Goal: Communication & Community: Answer question/provide support

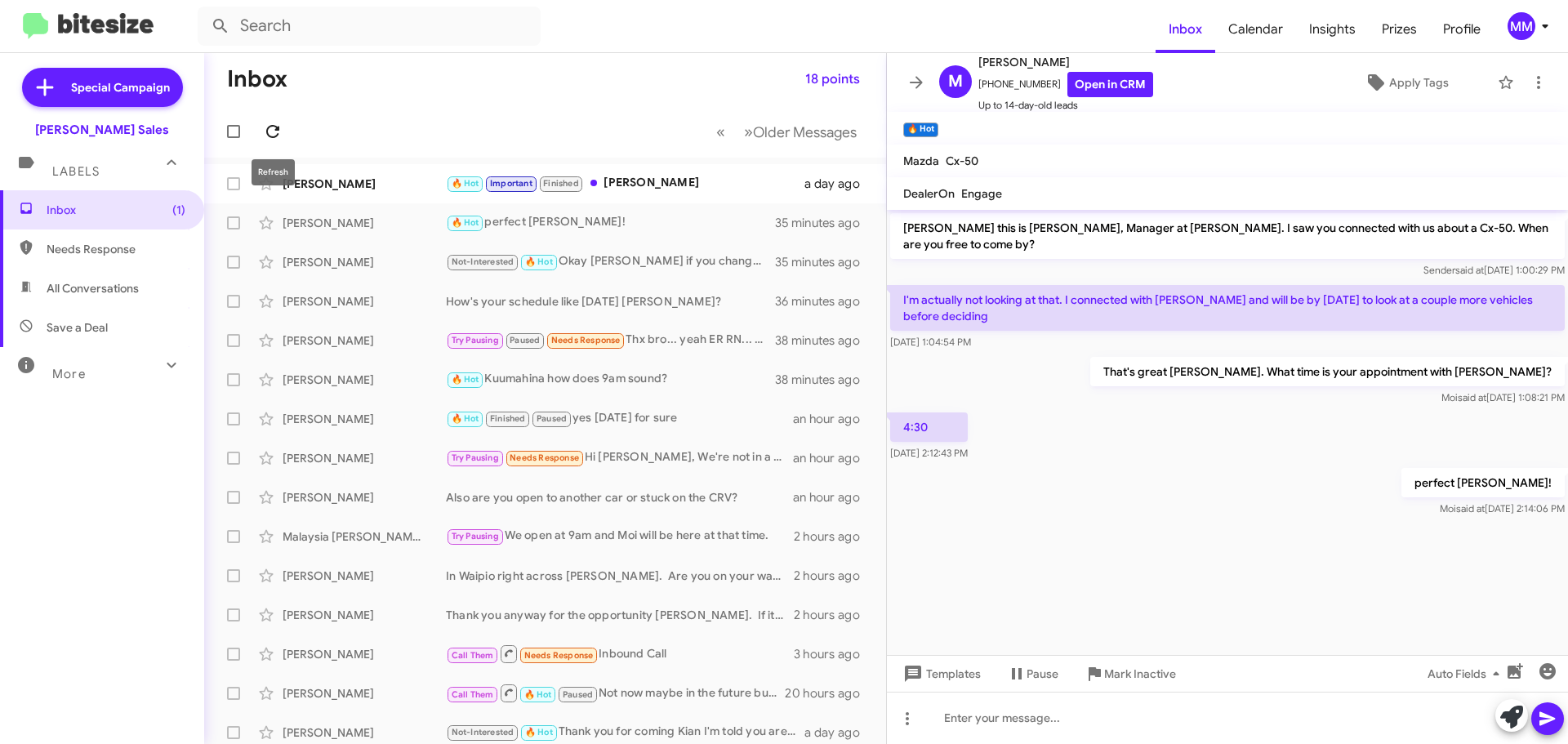
click at [269, 129] on icon at bounding box center [273, 131] width 20 height 20
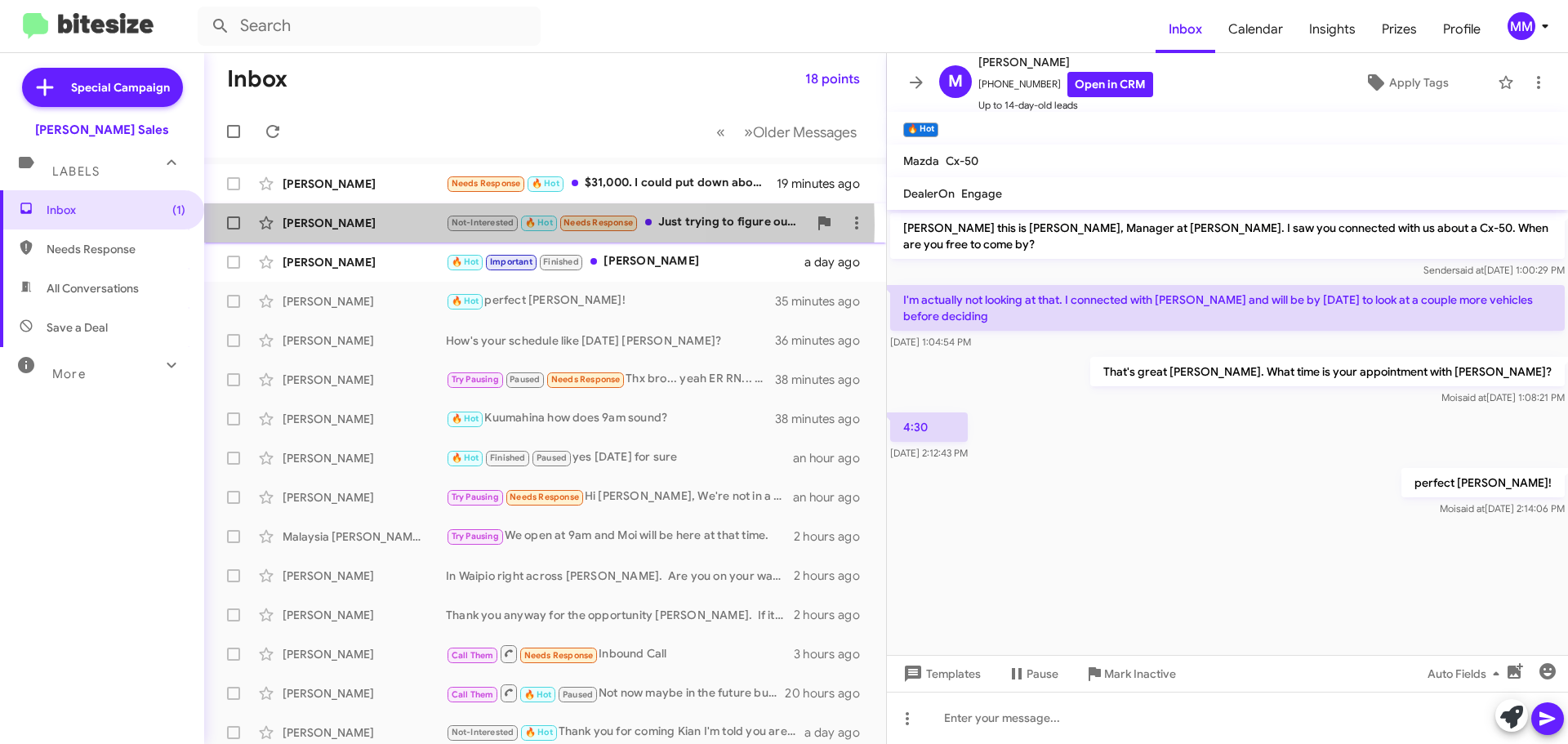
click at [375, 226] on div "[PERSON_NAME]" at bounding box center [364, 223] width 164 height 16
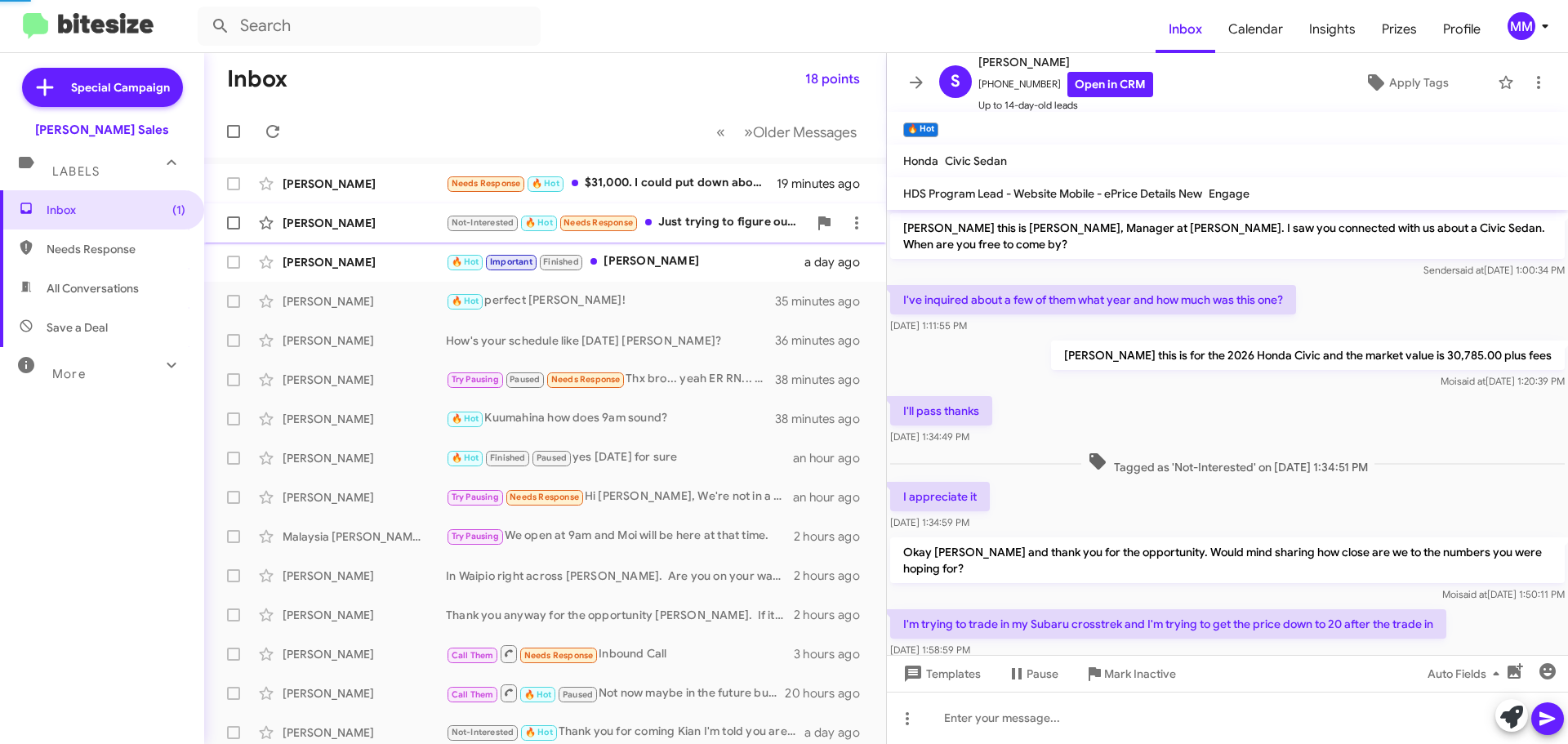
scroll to position [278, 0]
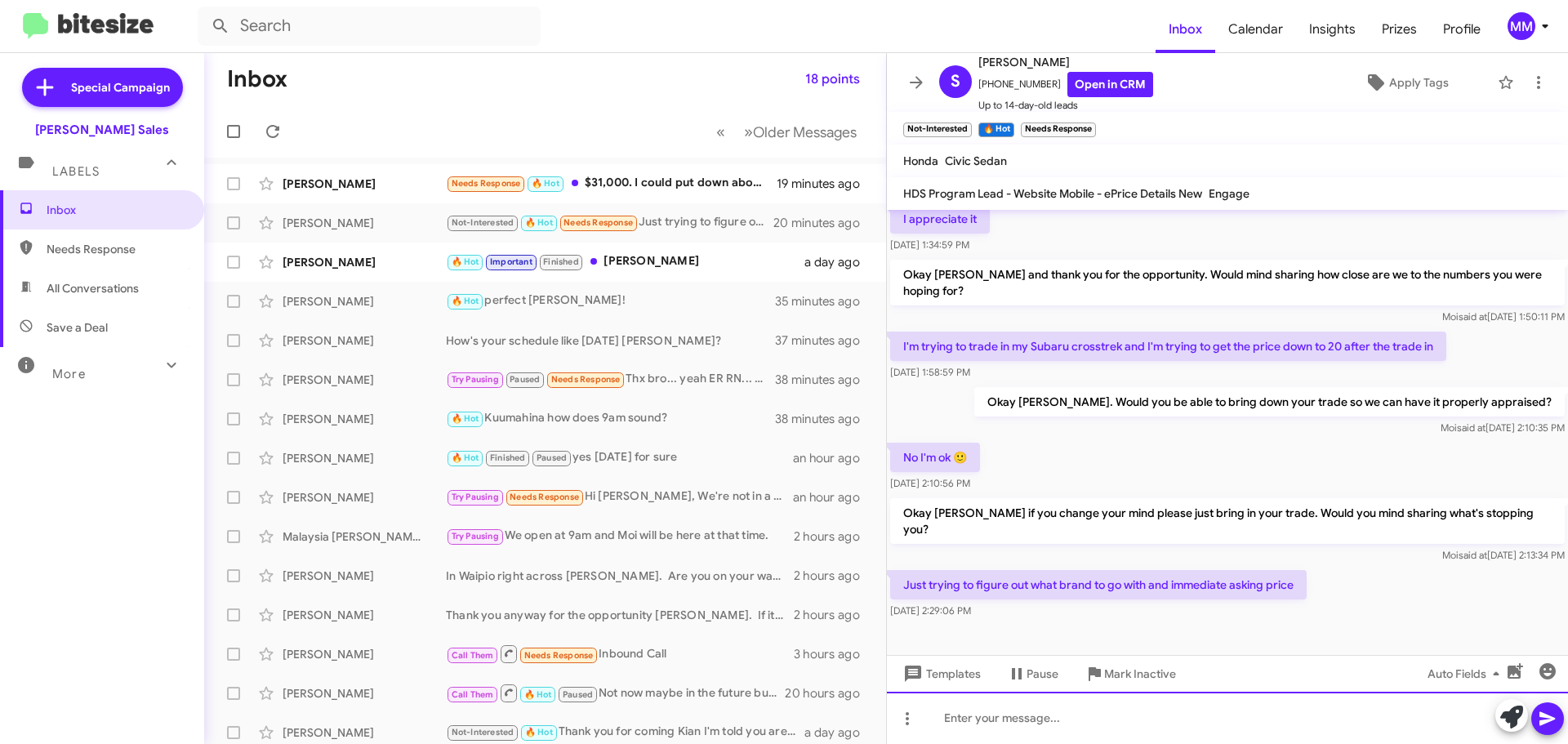
click at [1013, 743] on div at bounding box center [1228, 718] width 682 height 52
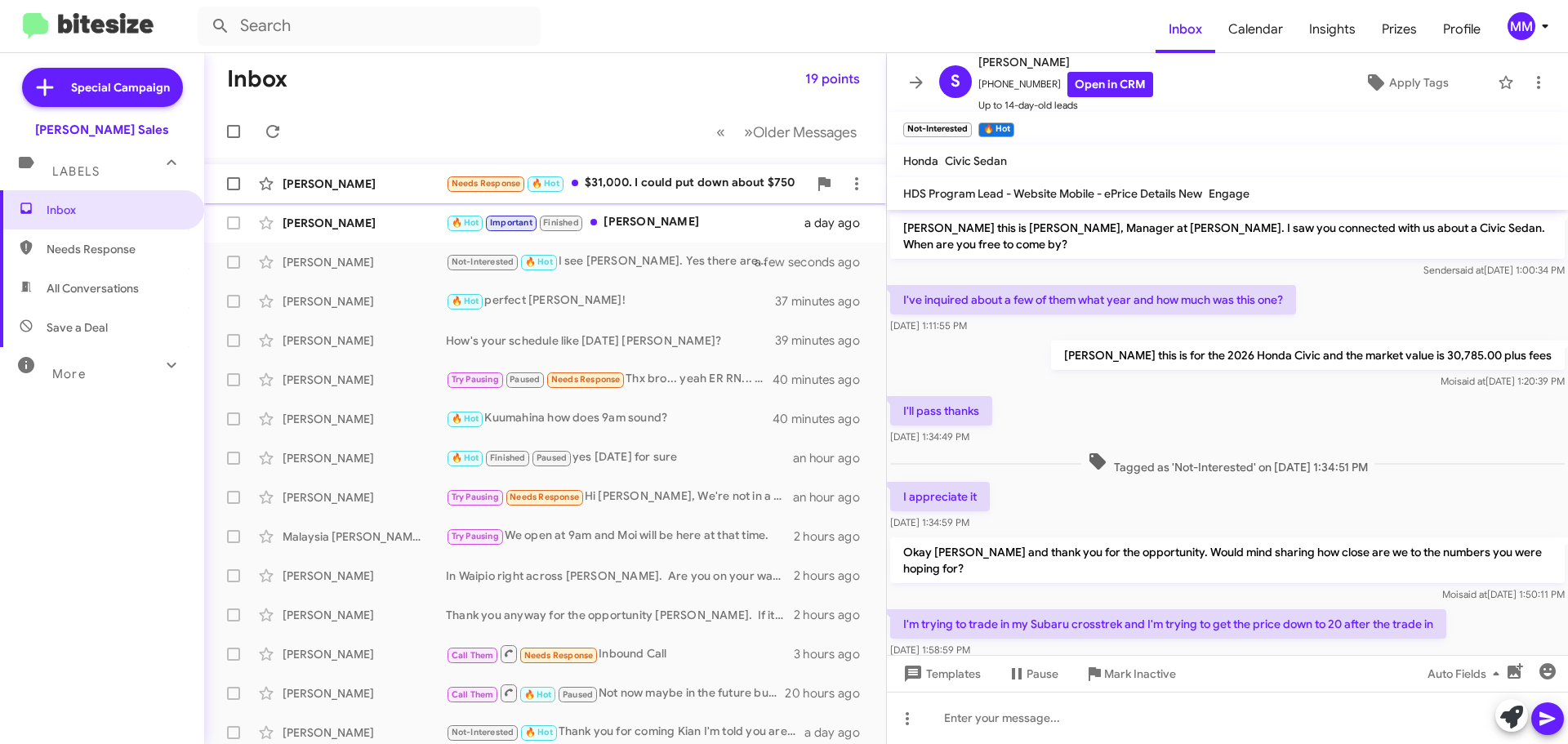
click at [379, 188] on div "[PERSON_NAME]" at bounding box center [364, 183] width 164 height 16
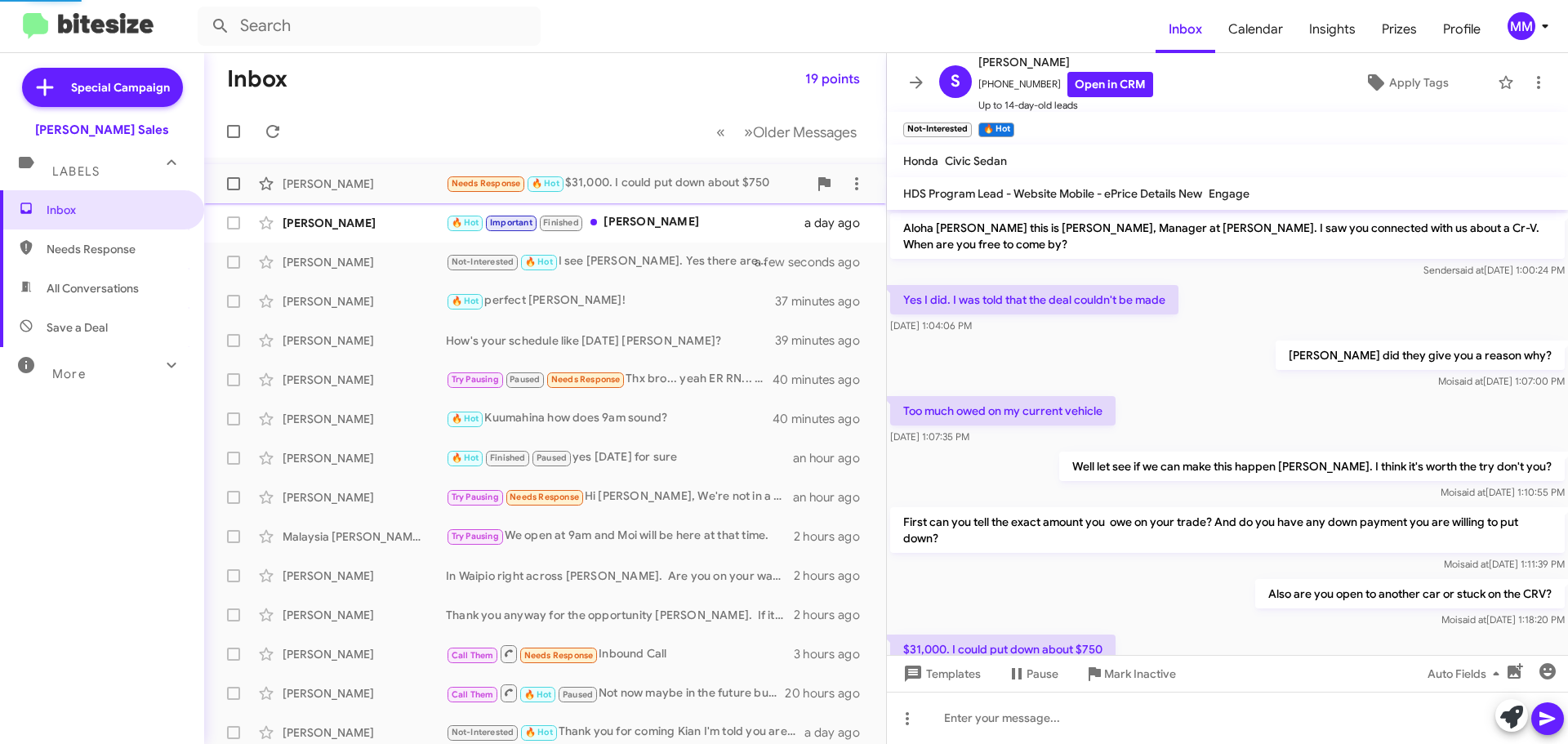
scroll to position [65, 0]
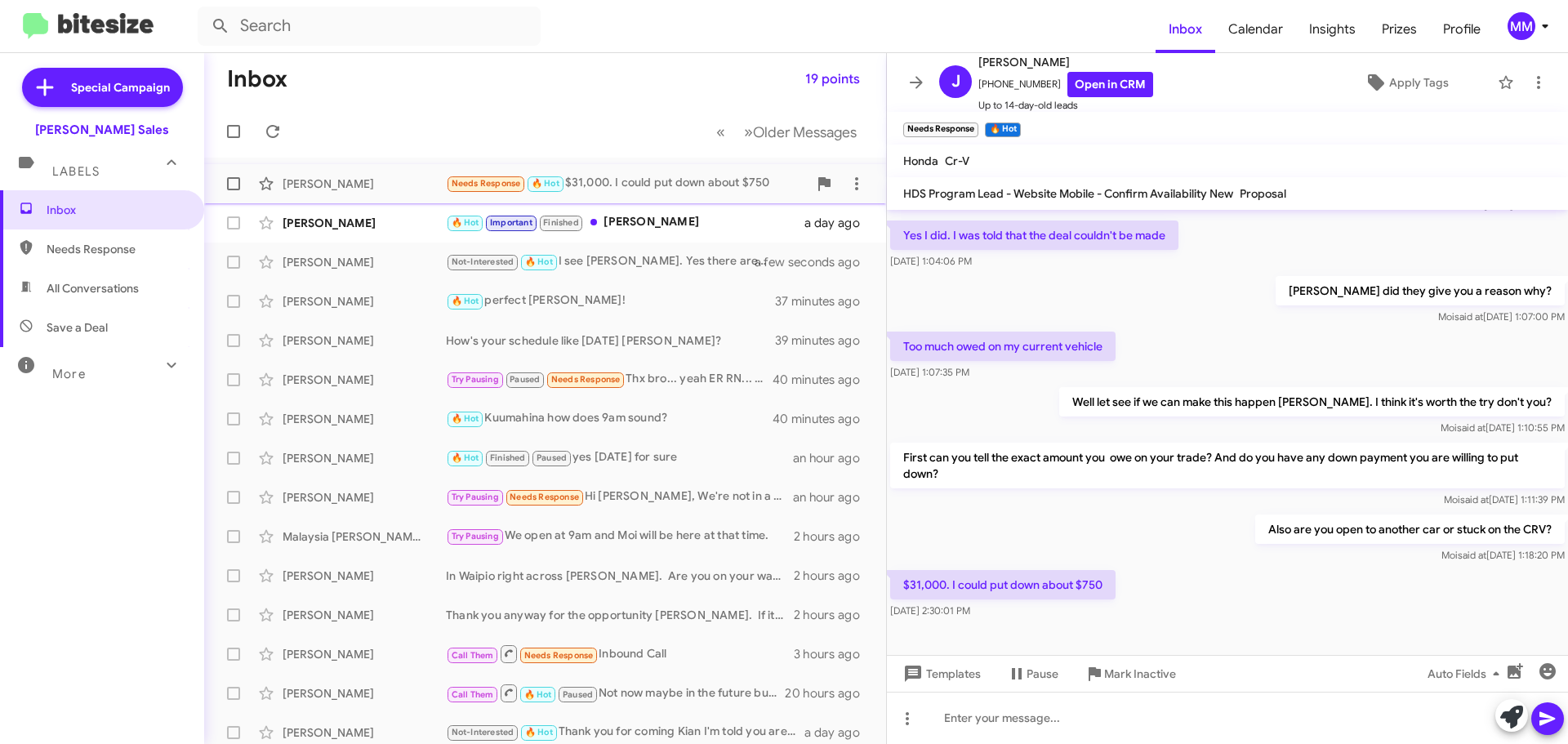
click at [370, 192] on div "[PERSON_NAME] Needs Response 🔥 Hot $31,000. I could put down about $750 21 minu…" at bounding box center [546, 183] width 656 height 32
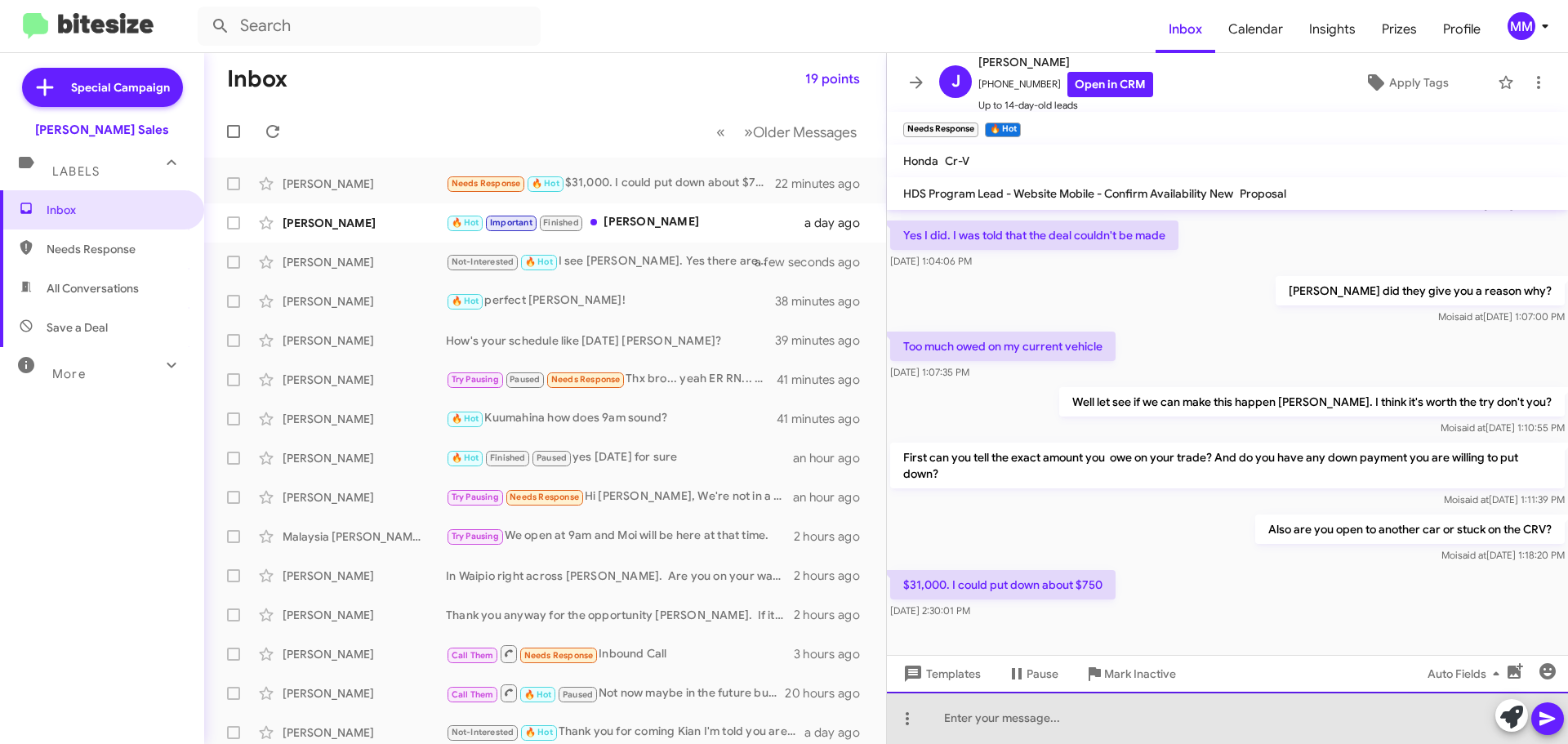
click at [969, 722] on div at bounding box center [1228, 718] width 682 height 52
click at [969, 717] on div at bounding box center [1228, 718] width 682 height 52
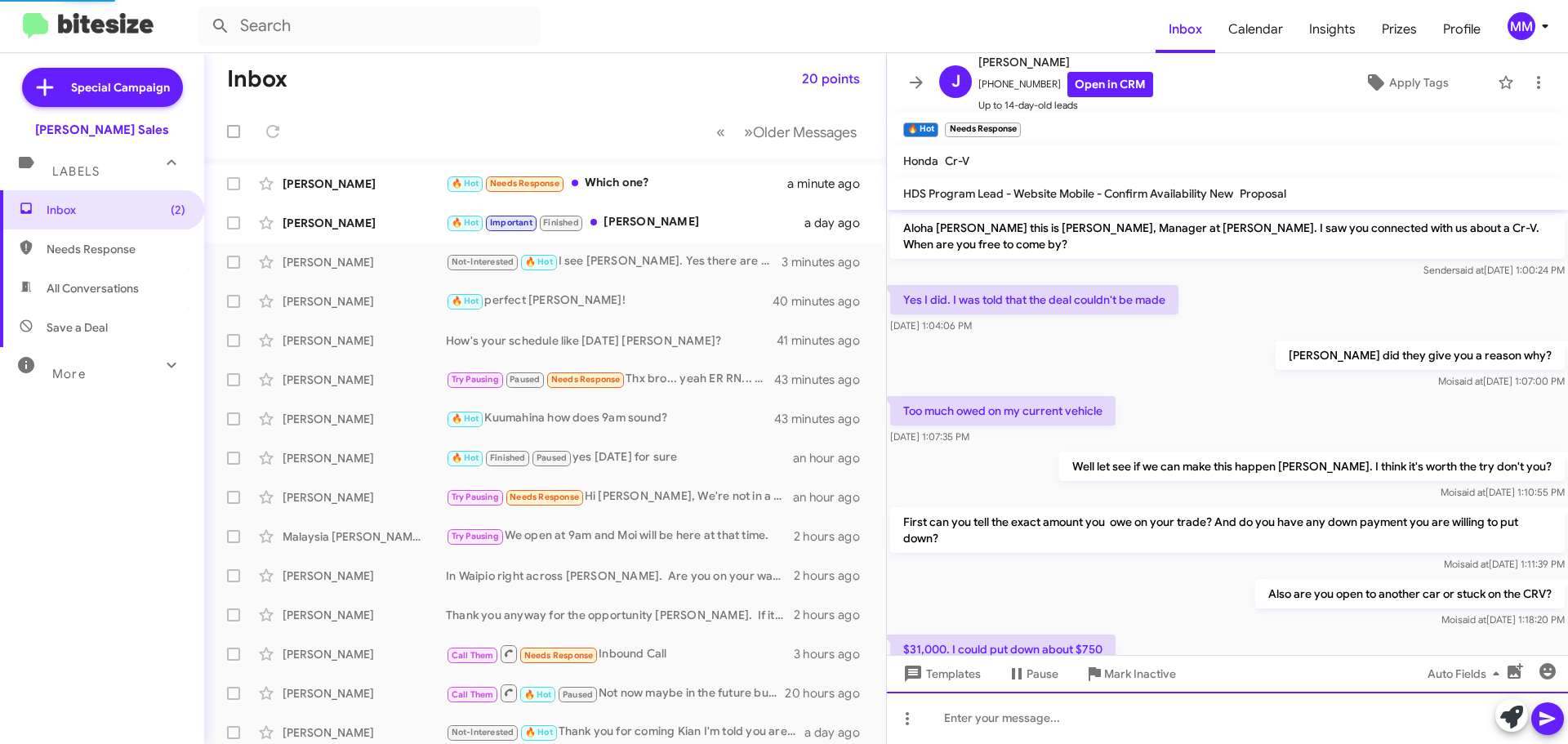
scroll to position [244, 0]
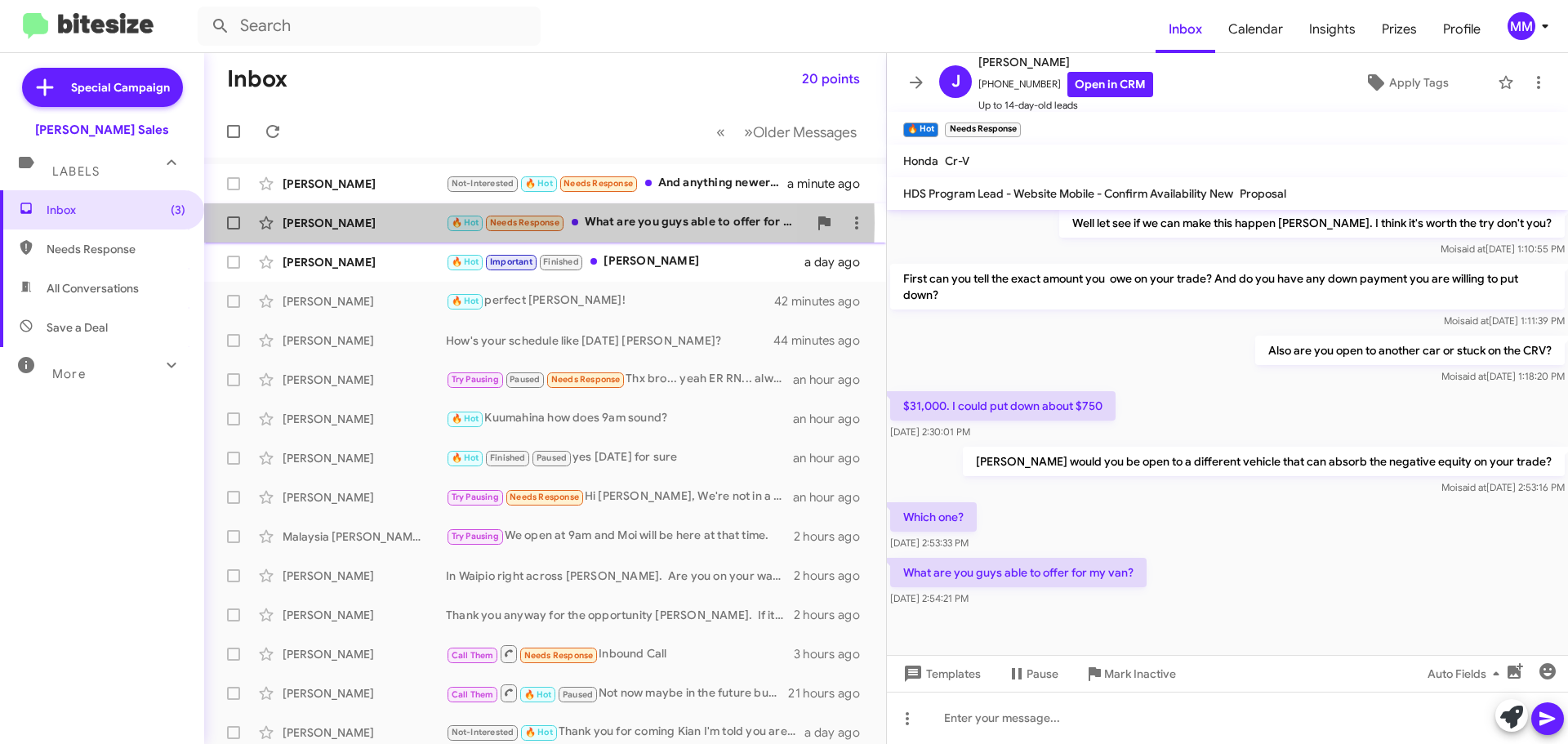
click at [421, 223] on div "[PERSON_NAME]" at bounding box center [364, 223] width 164 height 16
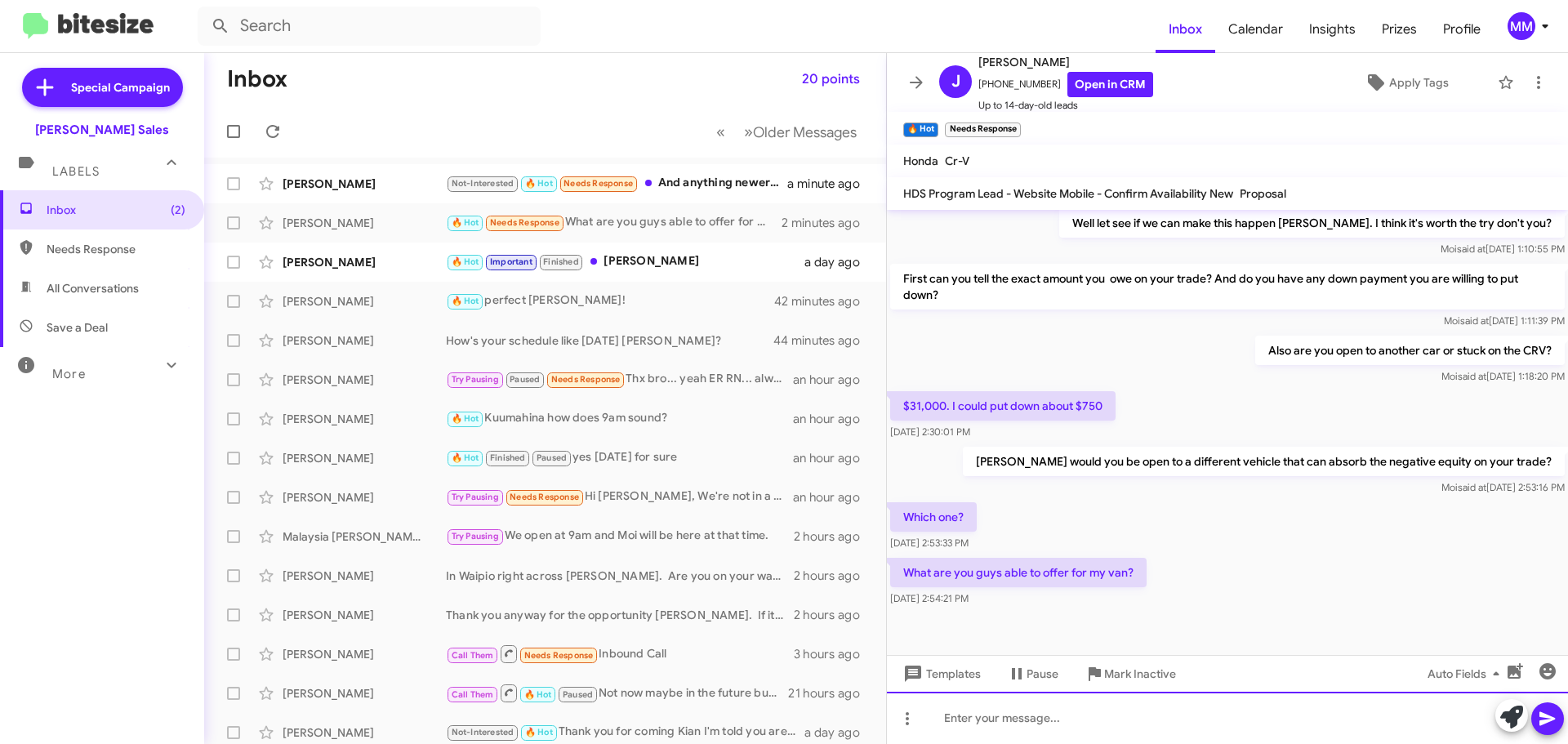
click at [982, 742] on div at bounding box center [1228, 718] width 682 height 52
click at [1004, 715] on div "Did anyone see your van from here [PERSON_NAME]" at bounding box center [1228, 718] width 682 height 52
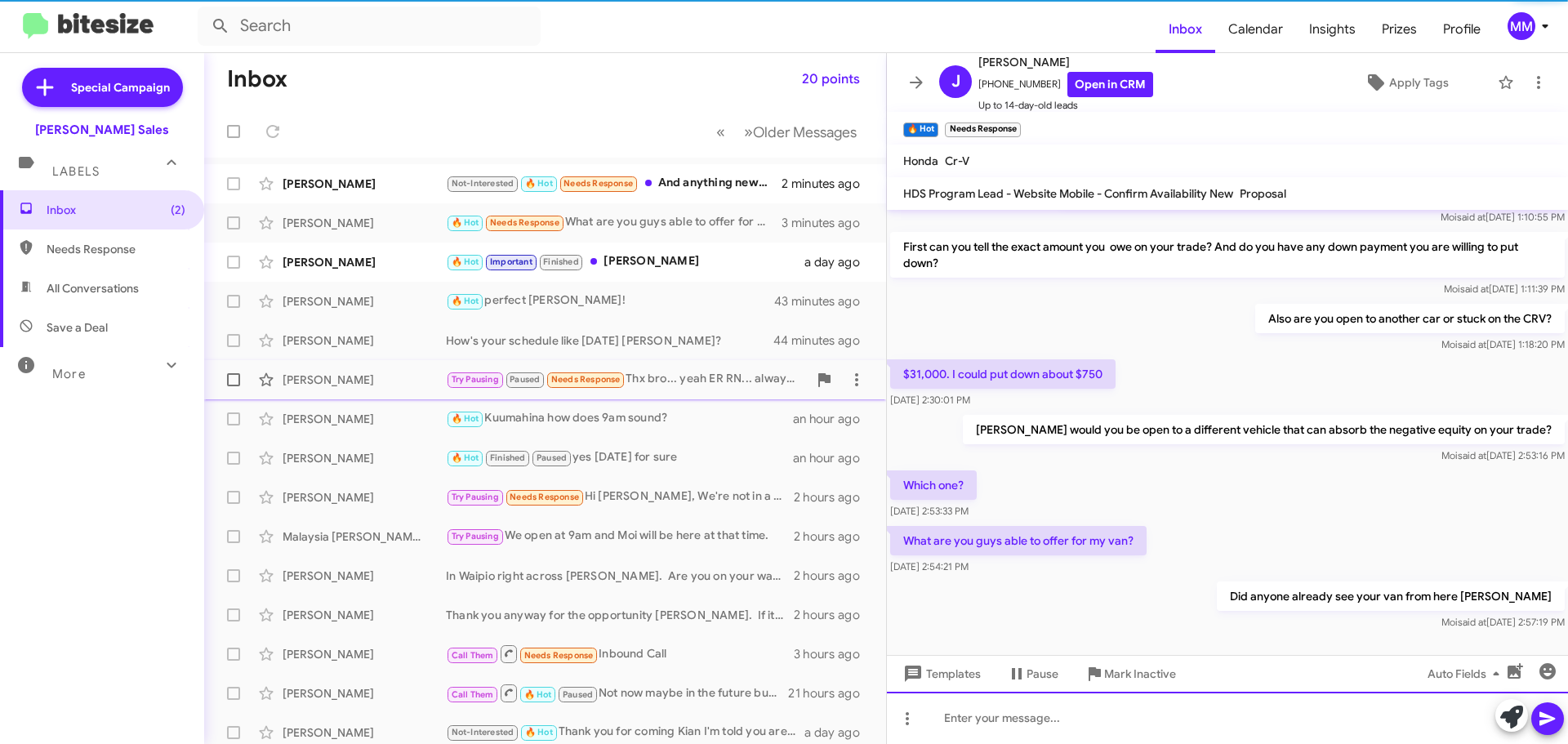
scroll to position [303, 0]
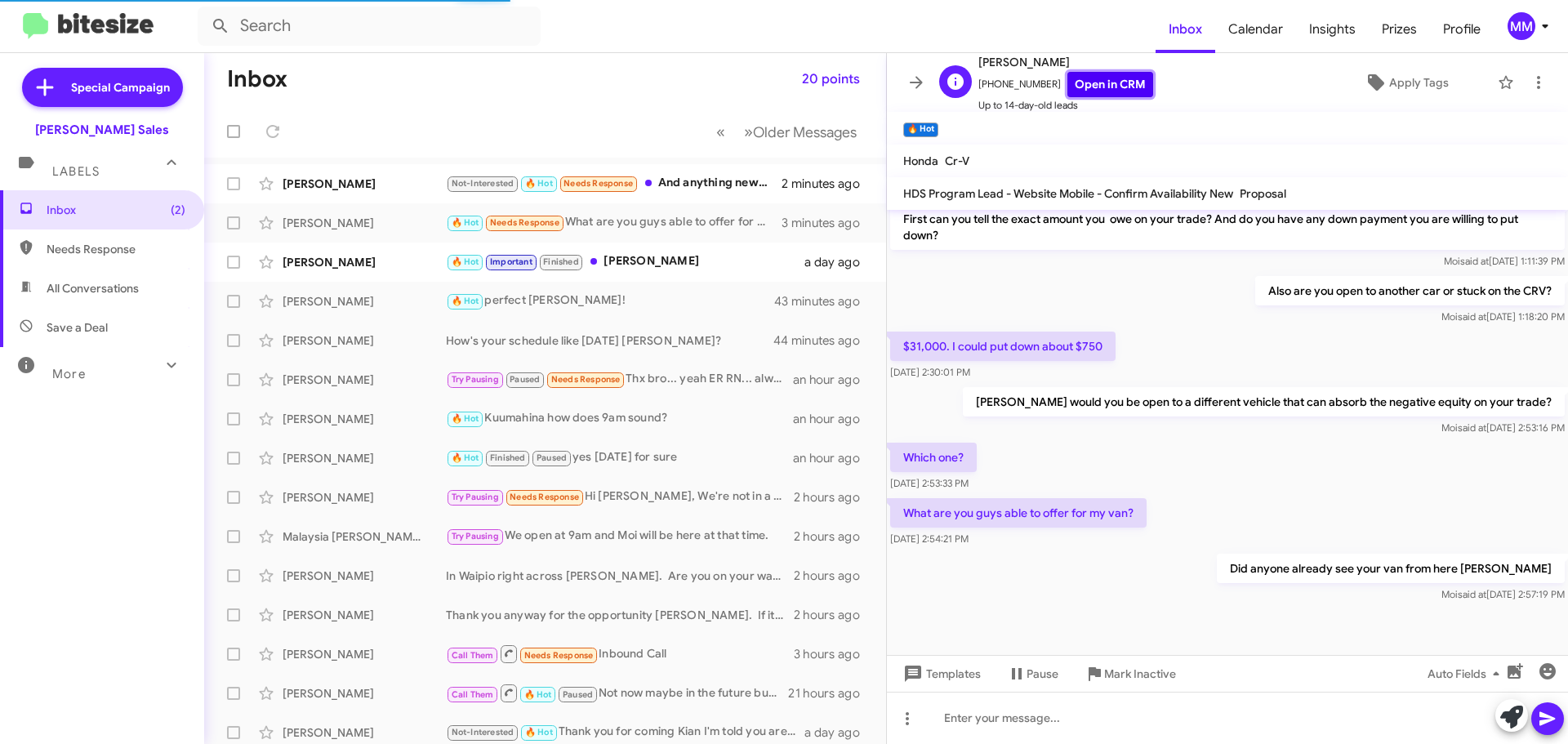
click at [1100, 87] on link "Open in CRM" at bounding box center [1109, 84] width 85 height 25
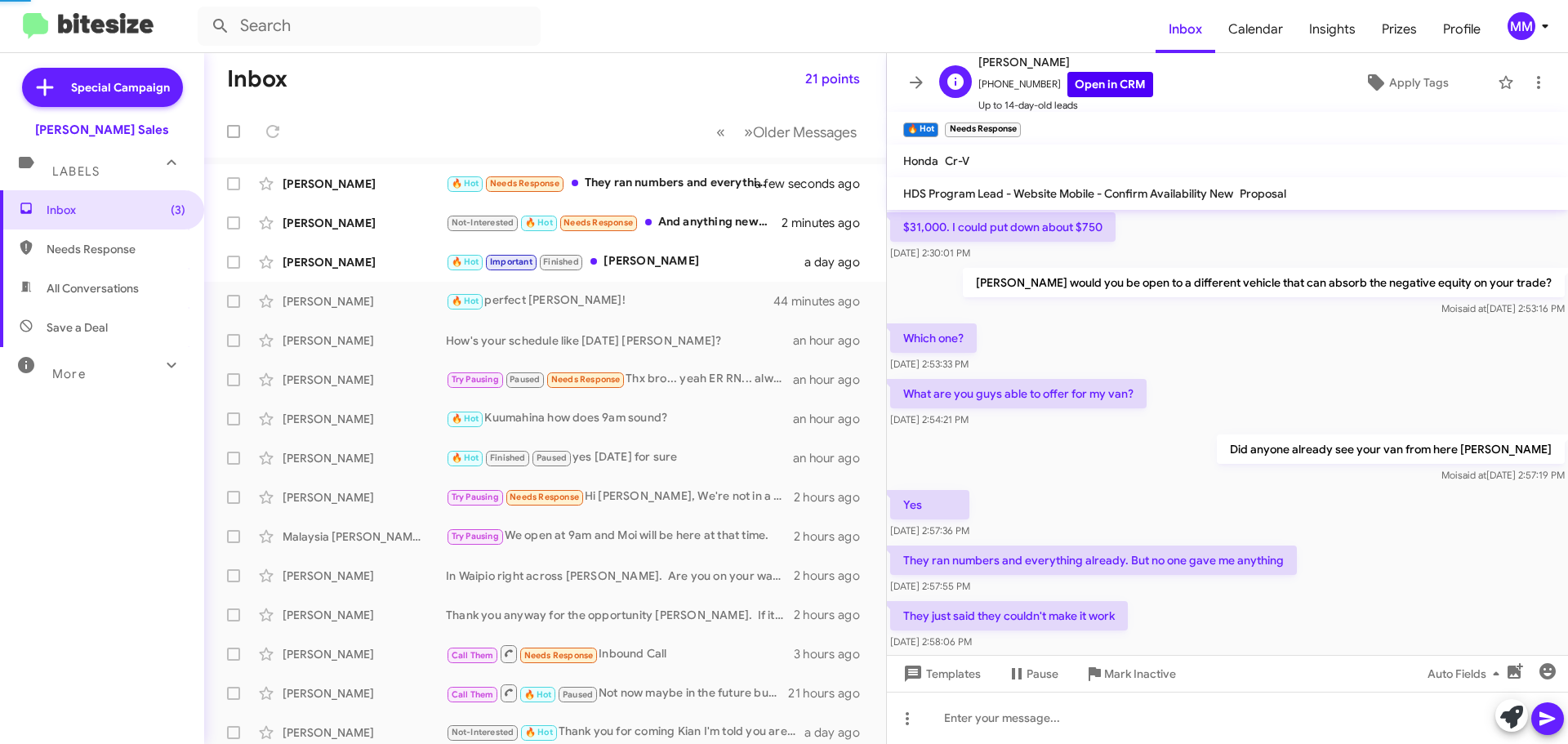
scroll to position [0, 0]
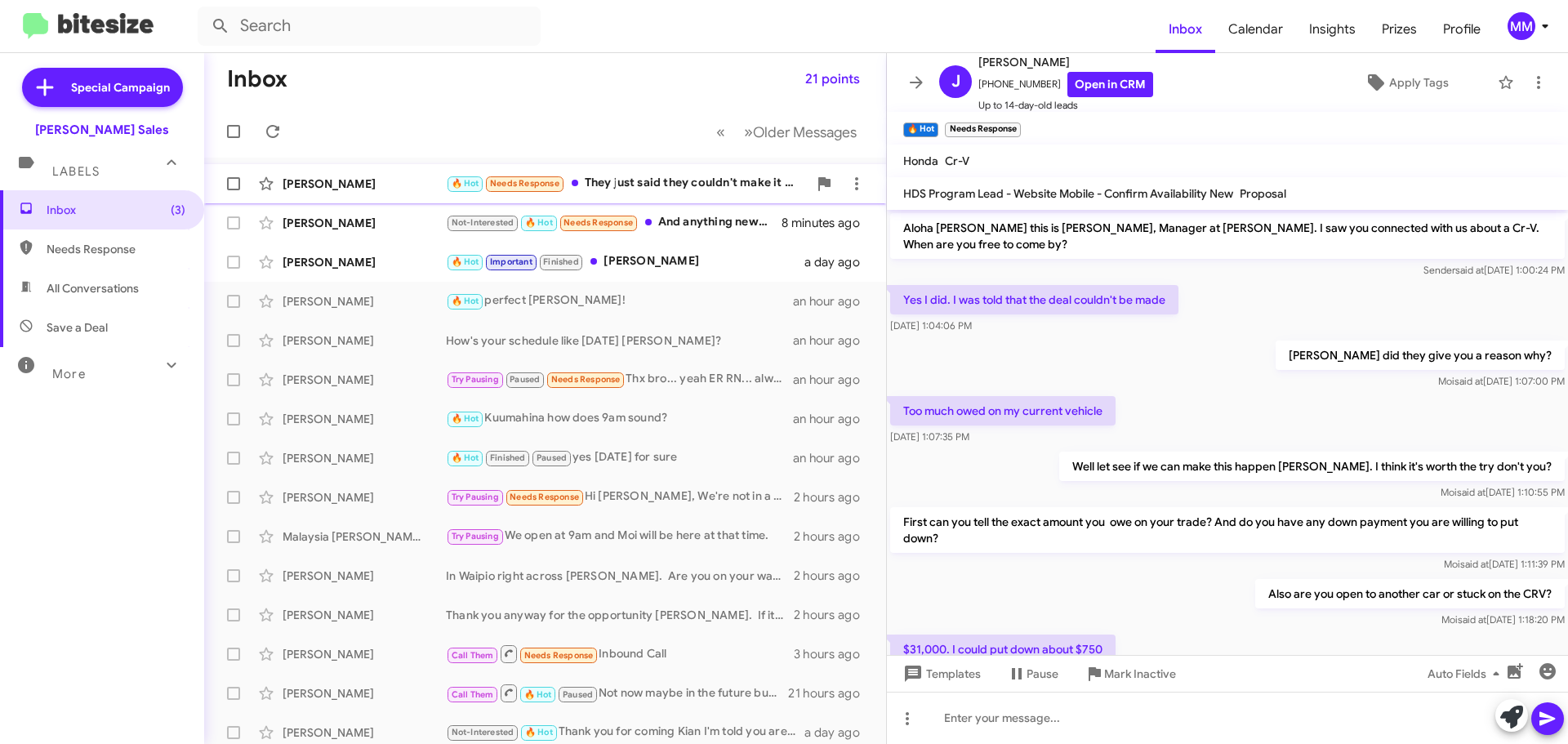
click at [386, 180] on div "[PERSON_NAME]" at bounding box center [364, 183] width 164 height 16
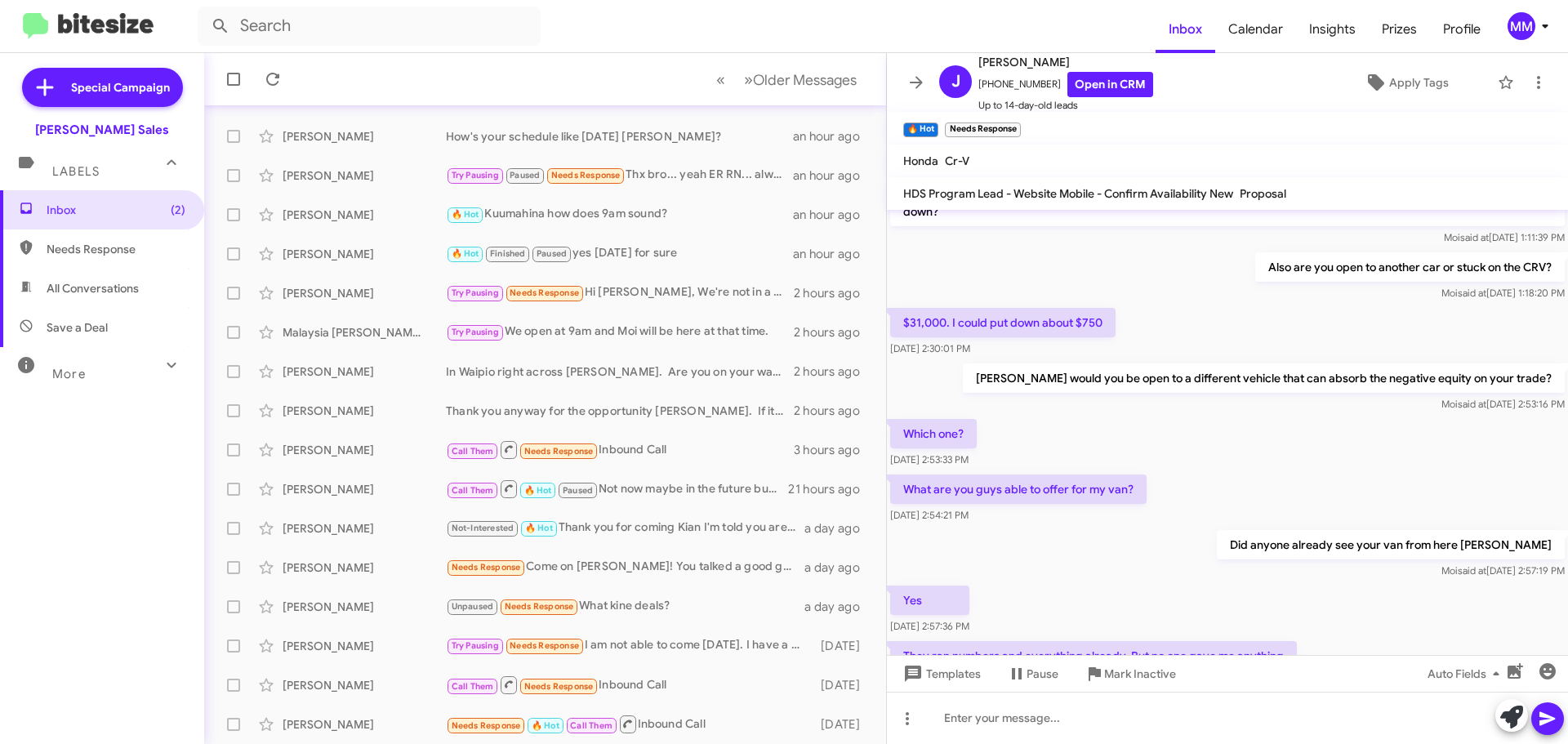
scroll to position [482, 0]
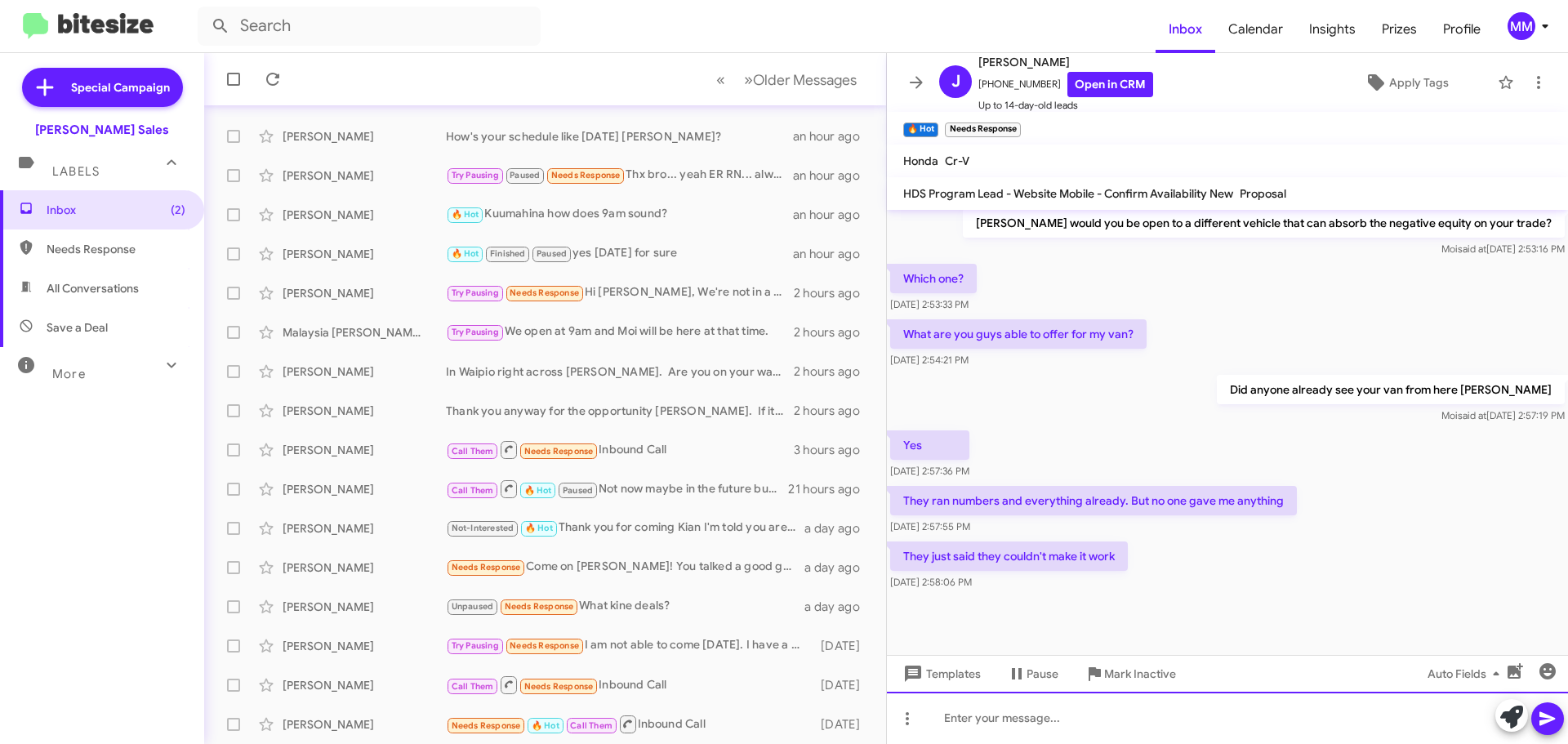
click at [969, 723] on div at bounding box center [1228, 718] width 682 height 52
click at [1190, 722] on div "From what I see they appraised your car at" at bounding box center [1228, 718] width 682 height 52
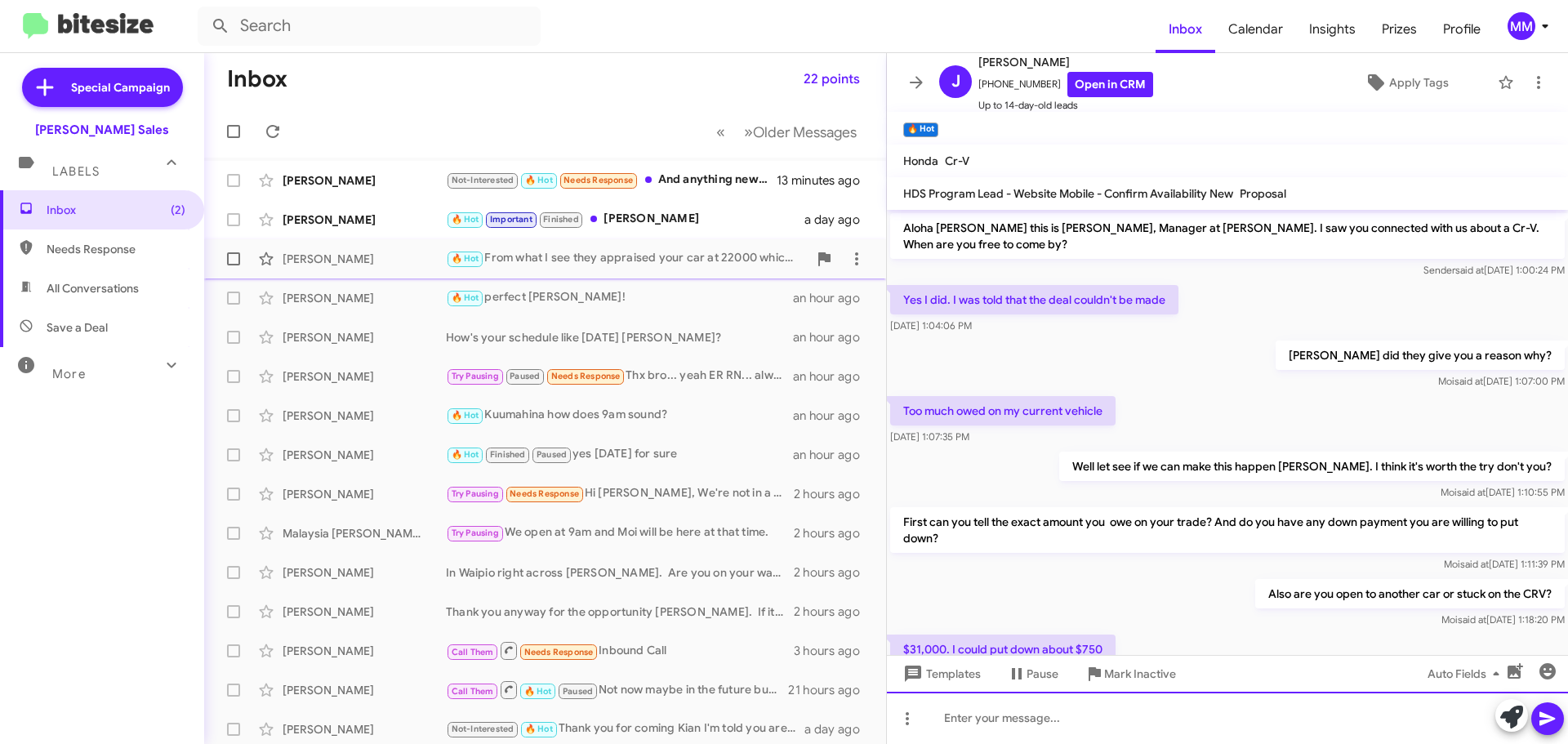
scroll to position [0, 0]
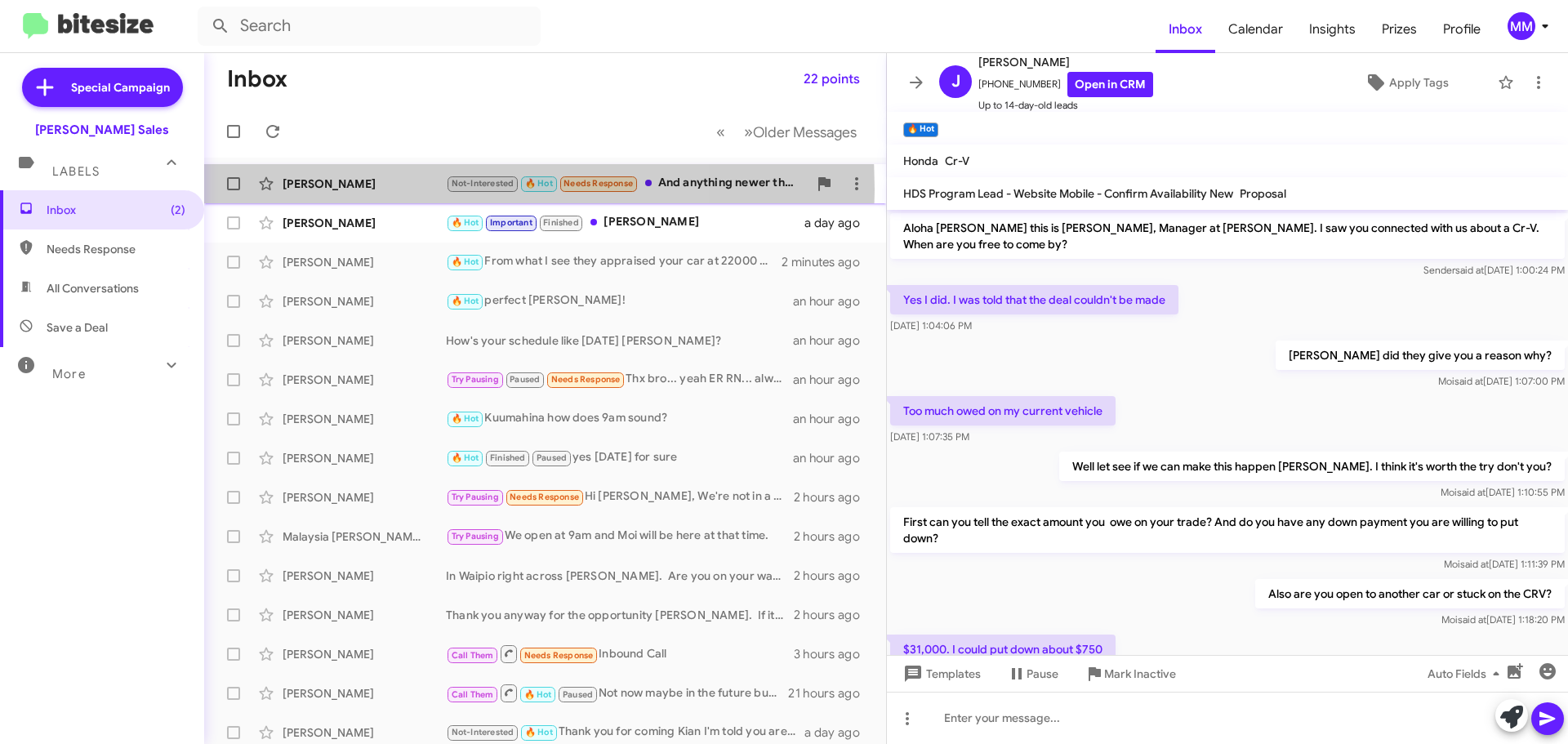
click at [377, 190] on div "[PERSON_NAME]" at bounding box center [364, 183] width 164 height 16
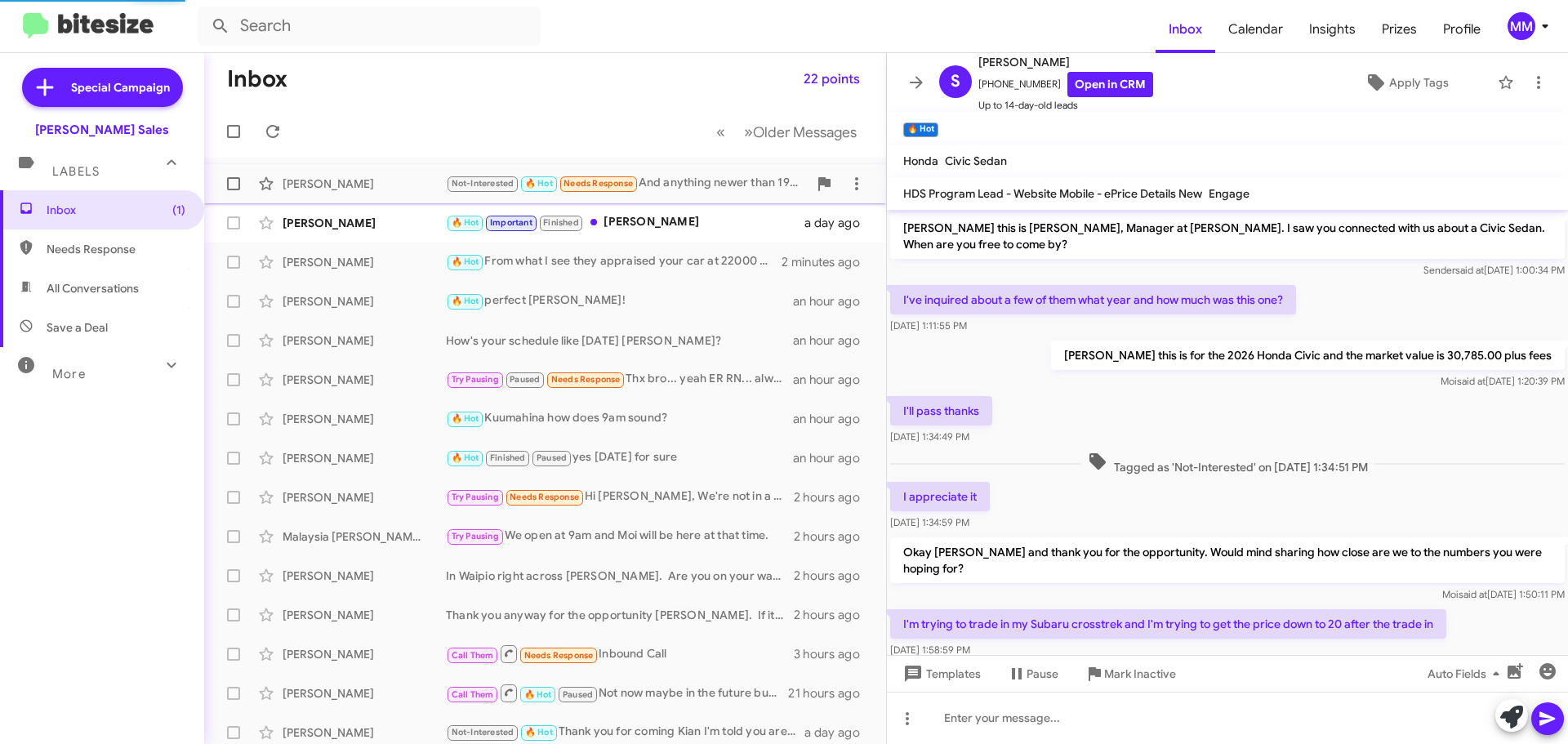
scroll to position [505, 0]
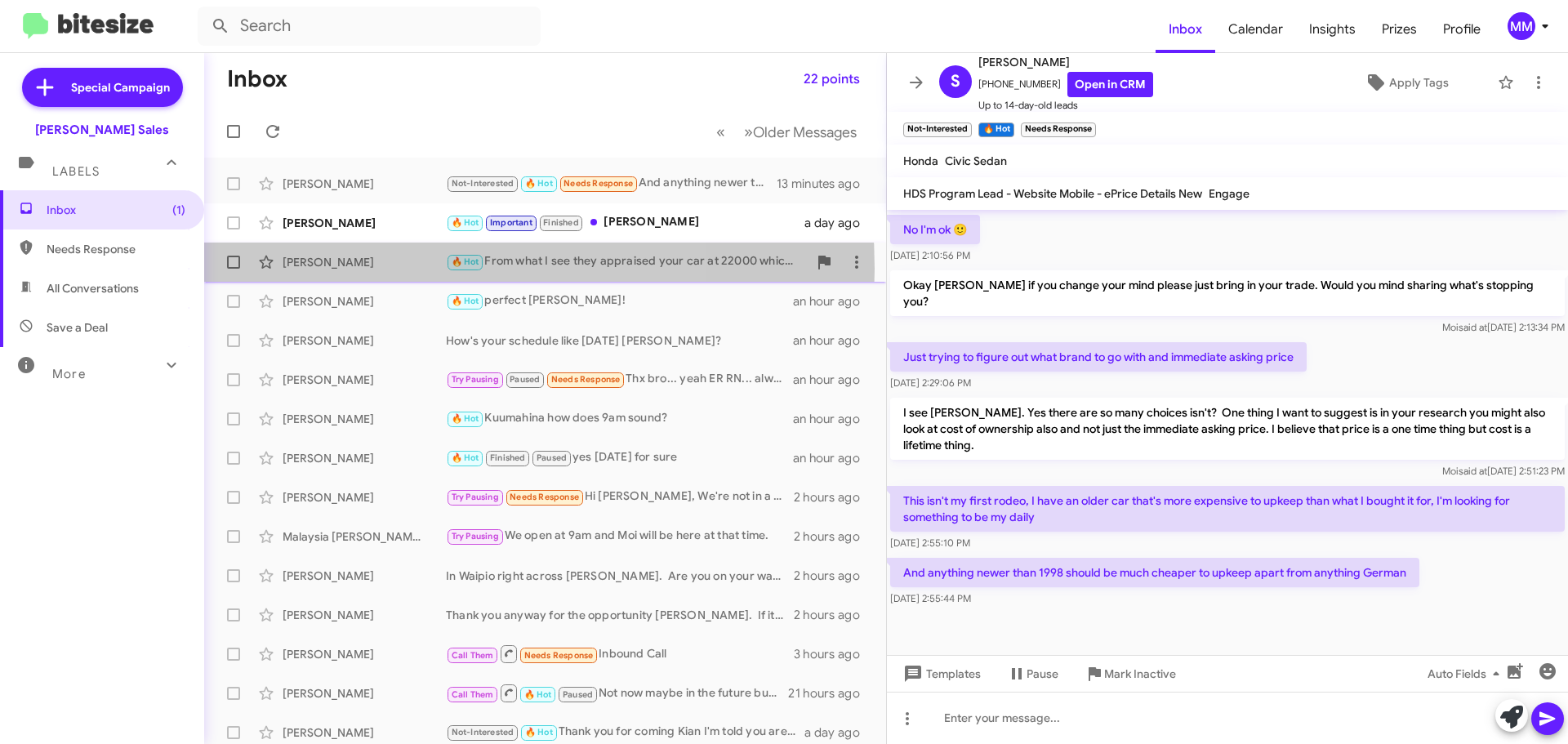
click at [376, 269] on div "[PERSON_NAME]" at bounding box center [364, 262] width 164 height 16
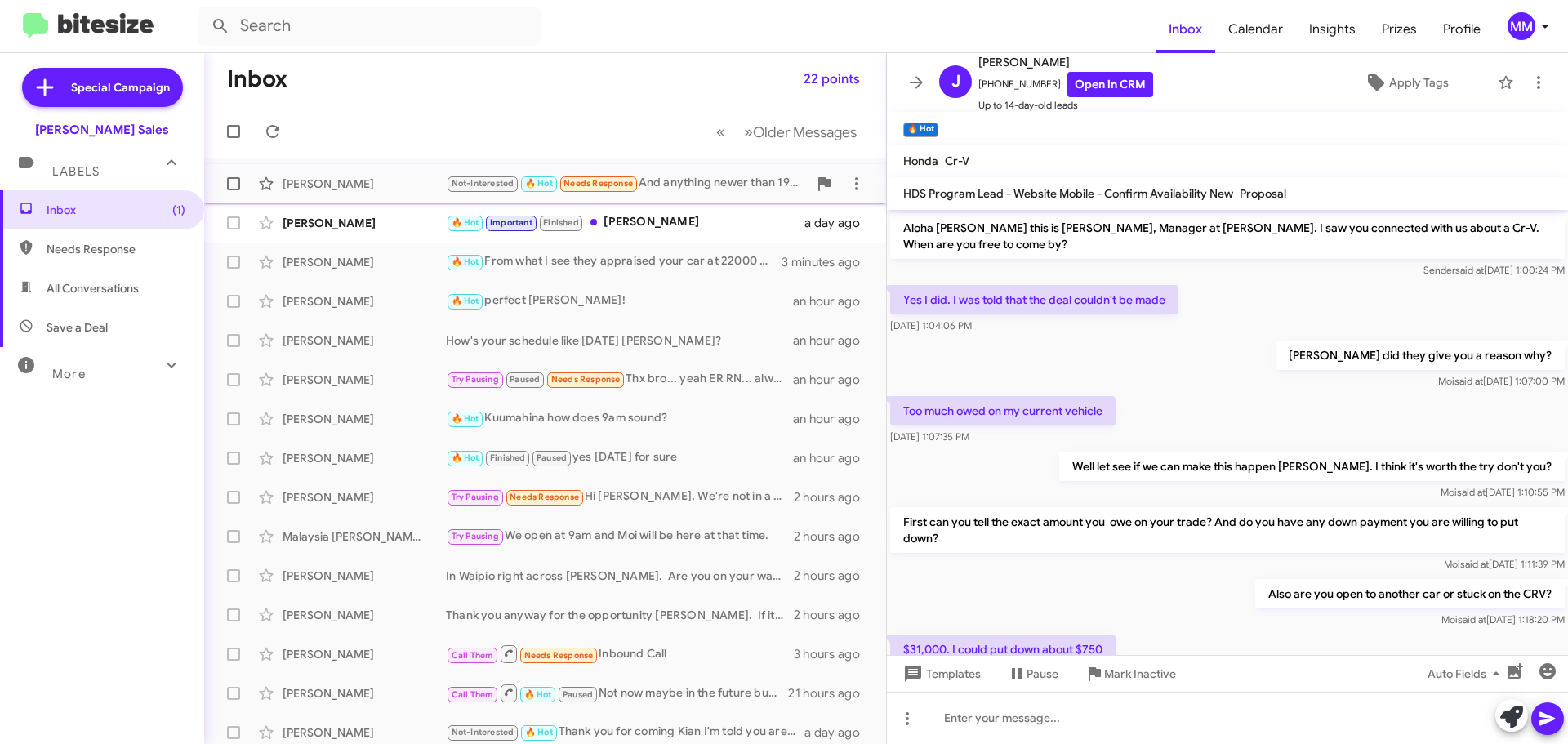
click at [365, 190] on div "[PERSON_NAME]" at bounding box center [364, 183] width 164 height 16
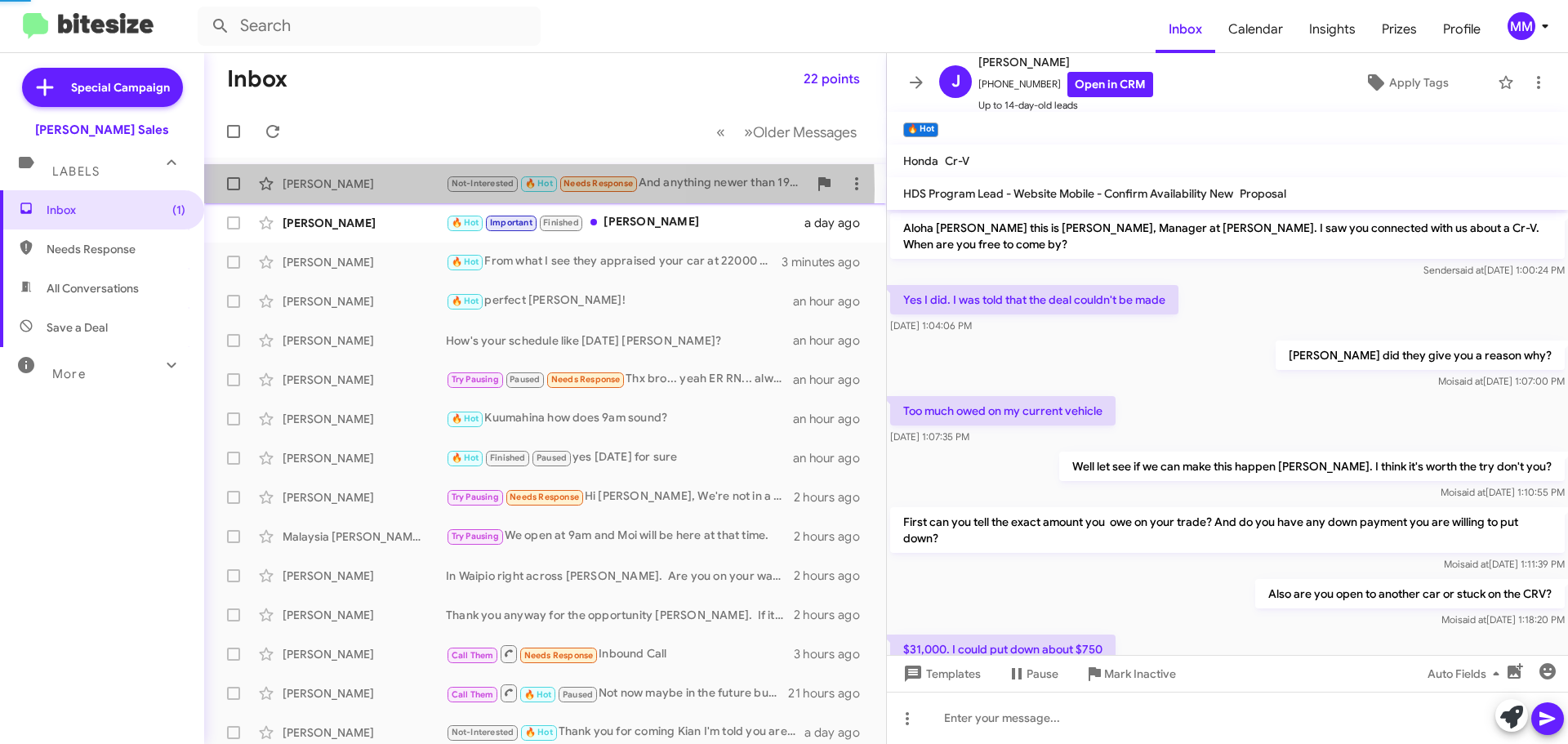
scroll to position [505, 0]
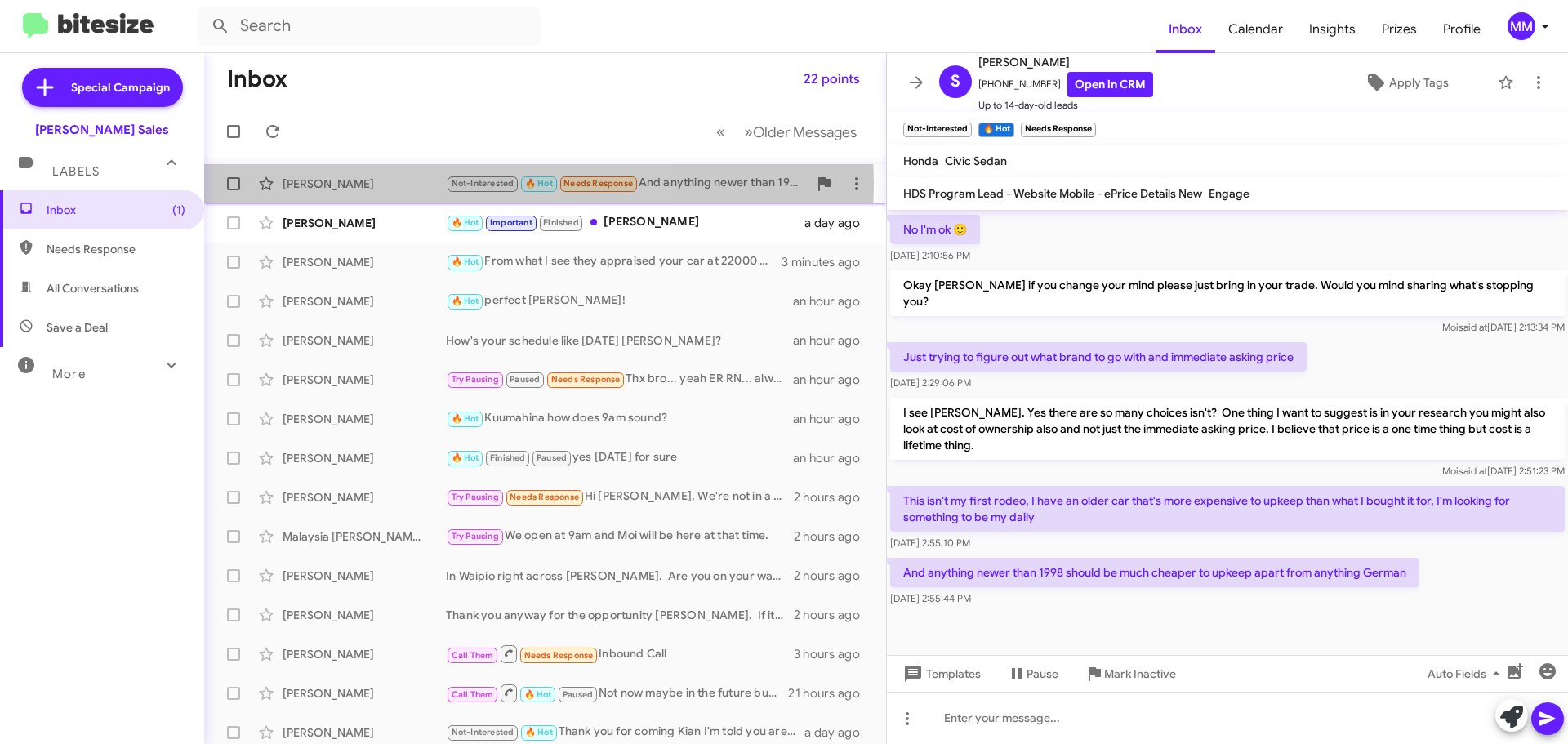
click at [359, 183] on div "[PERSON_NAME]" at bounding box center [364, 183] width 164 height 16
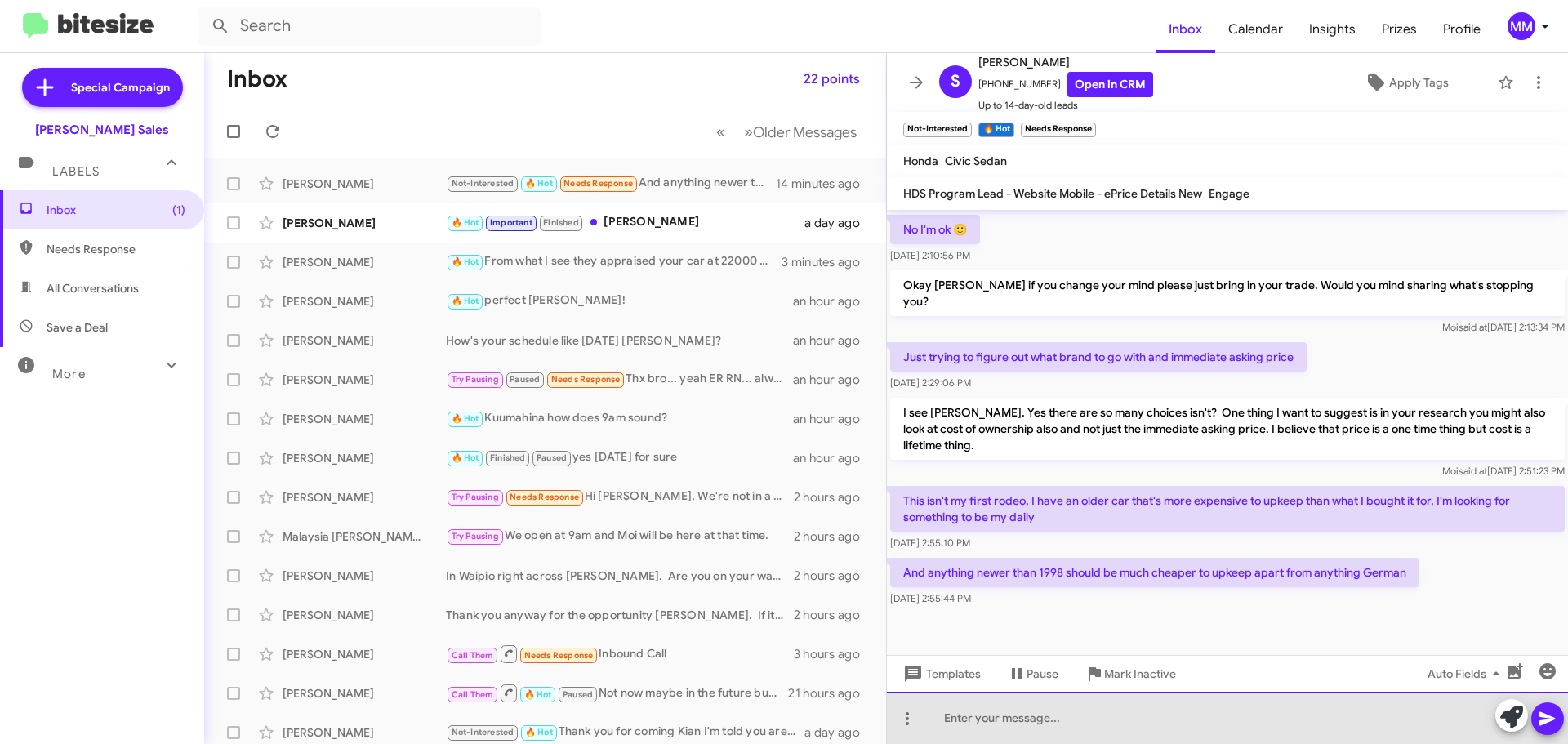
click at [998, 721] on div at bounding box center [1228, 718] width 682 height 52
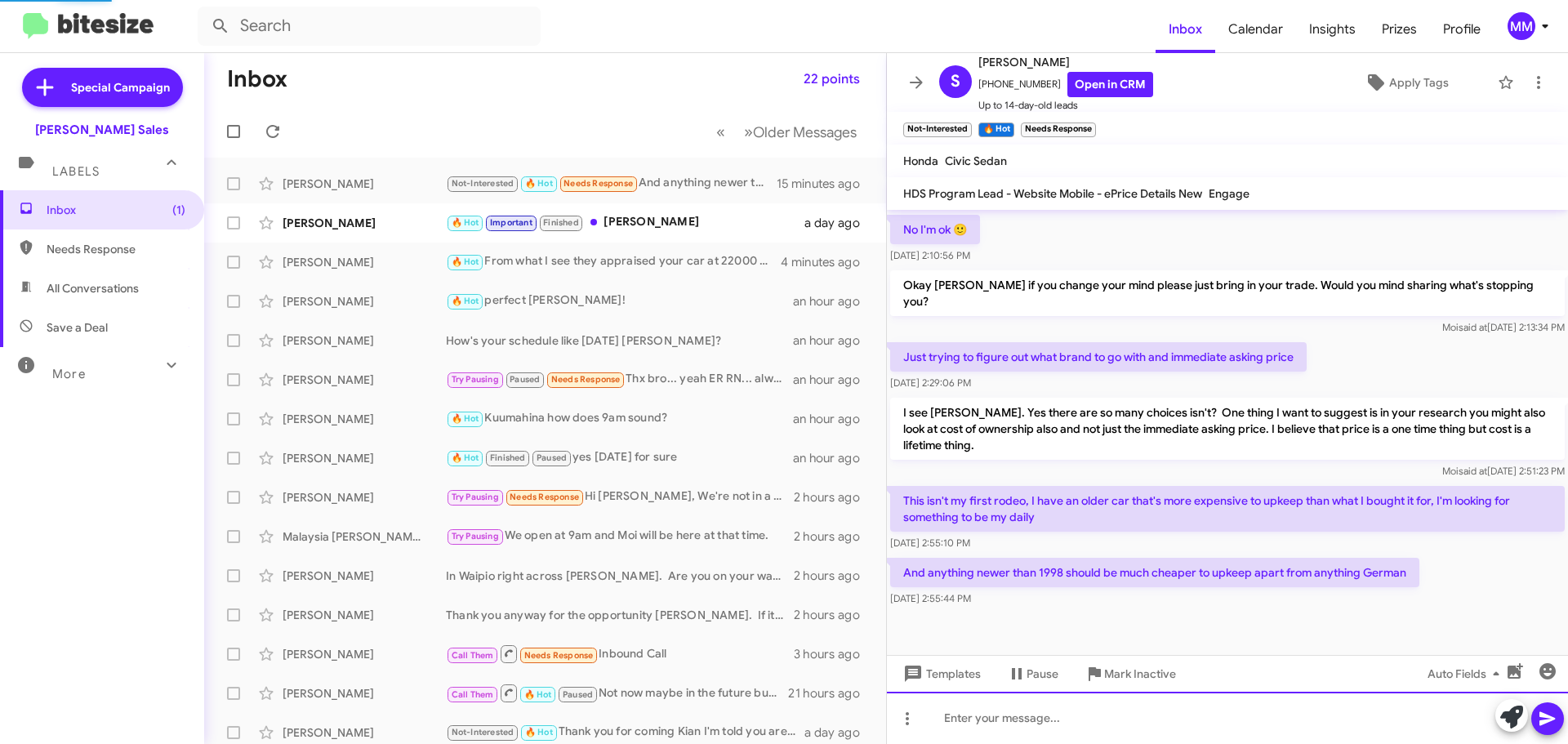
scroll to position [0, 0]
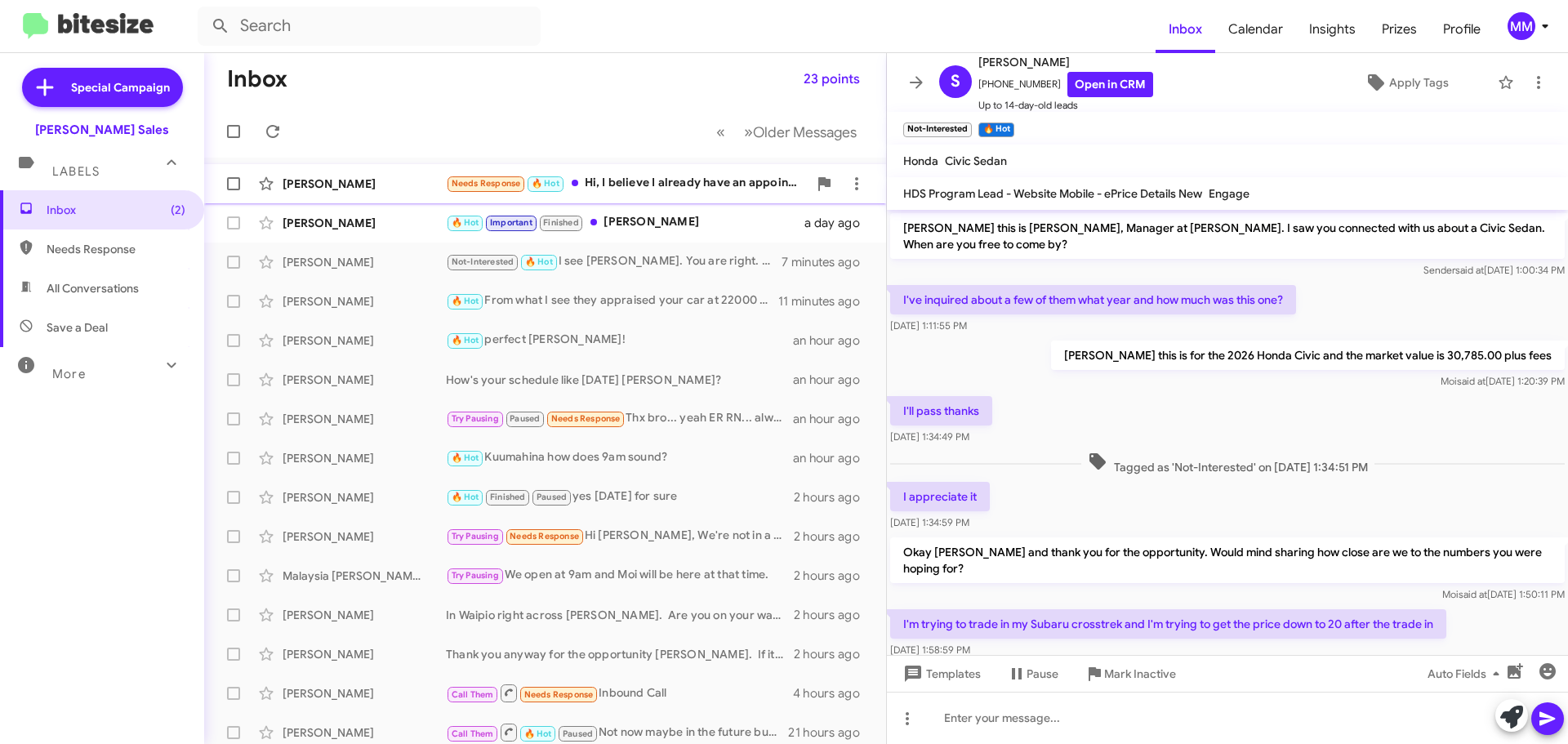
click at [692, 182] on div "Needs Response 🔥 Hot Hi, I believe I already have an appointment scheduled with…" at bounding box center [627, 183] width 361 height 19
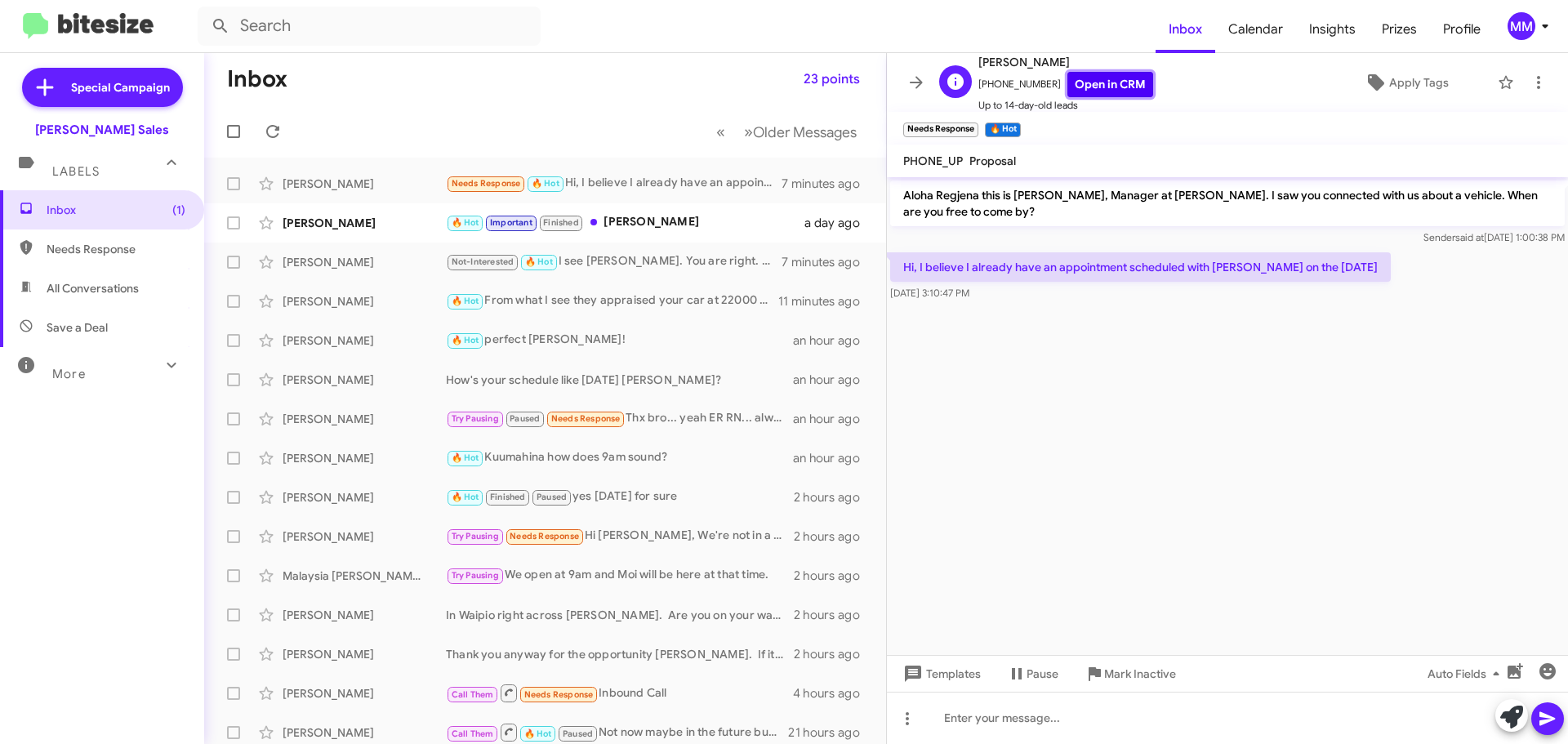
click at [1080, 93] on link "Open in CRM" at bounding box center [1109, 84] width 85 height 25
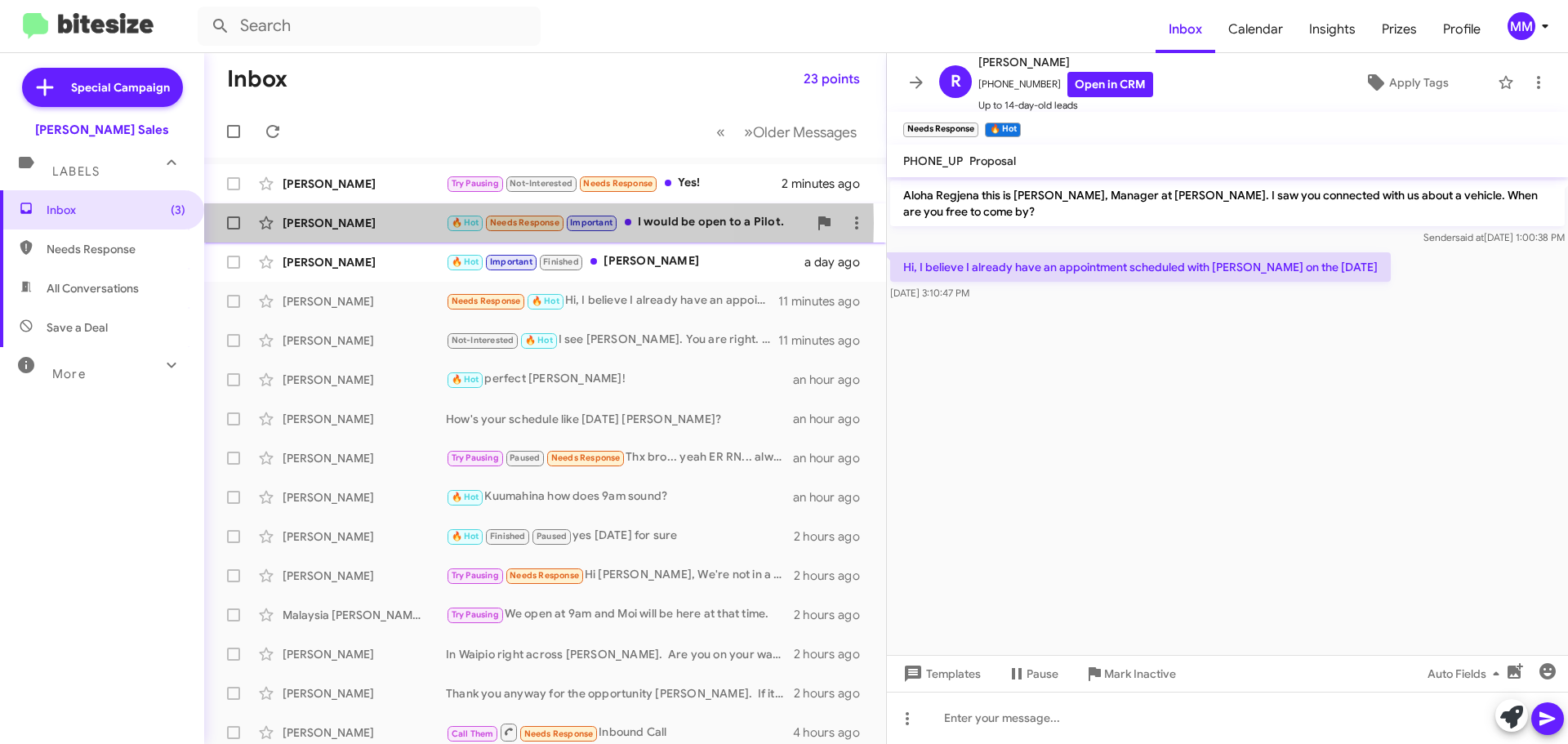
click at [388, 223] on div "[PERSON_NAME]" at bounding box center [364, 223] width 164 height 16
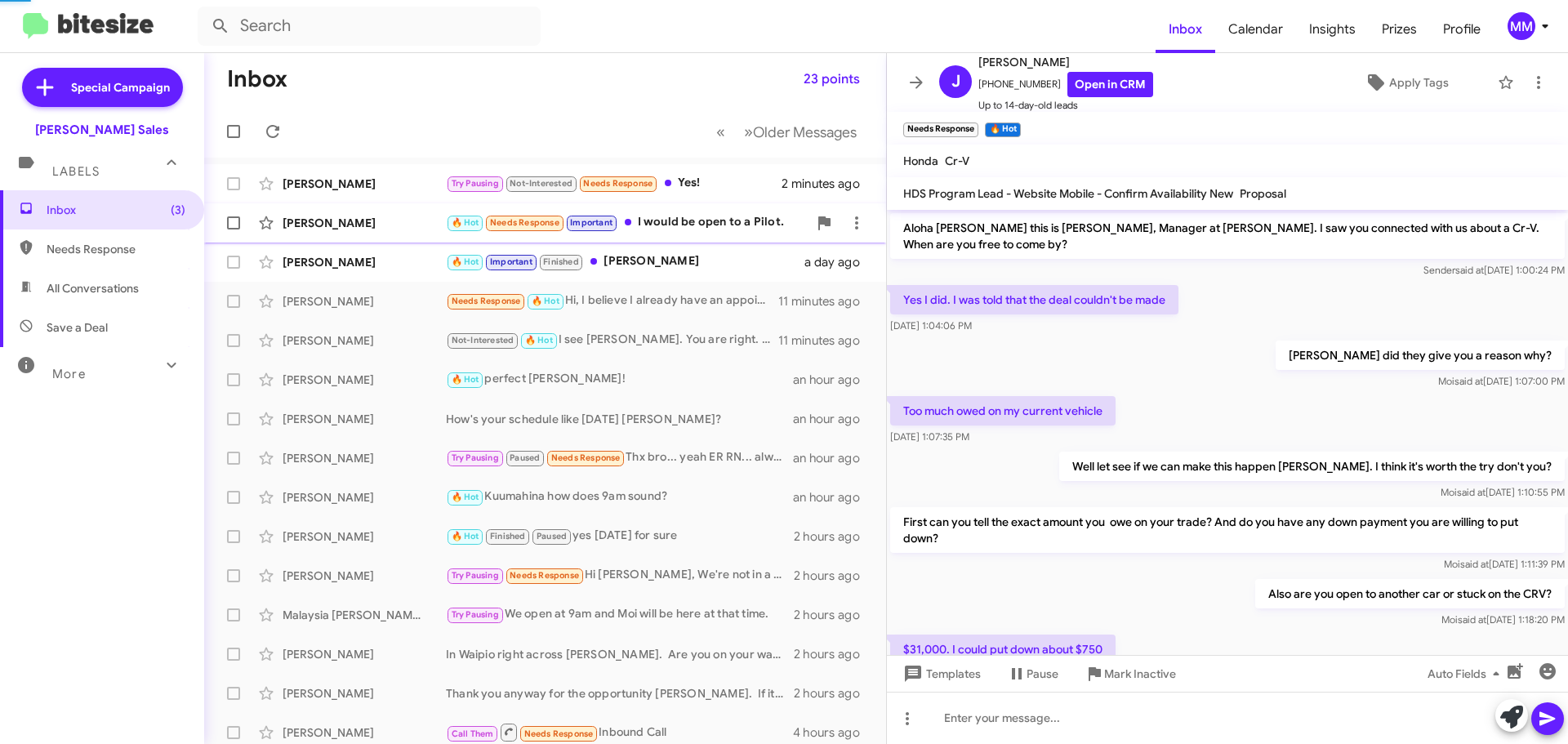
scroll to position [633, 0]
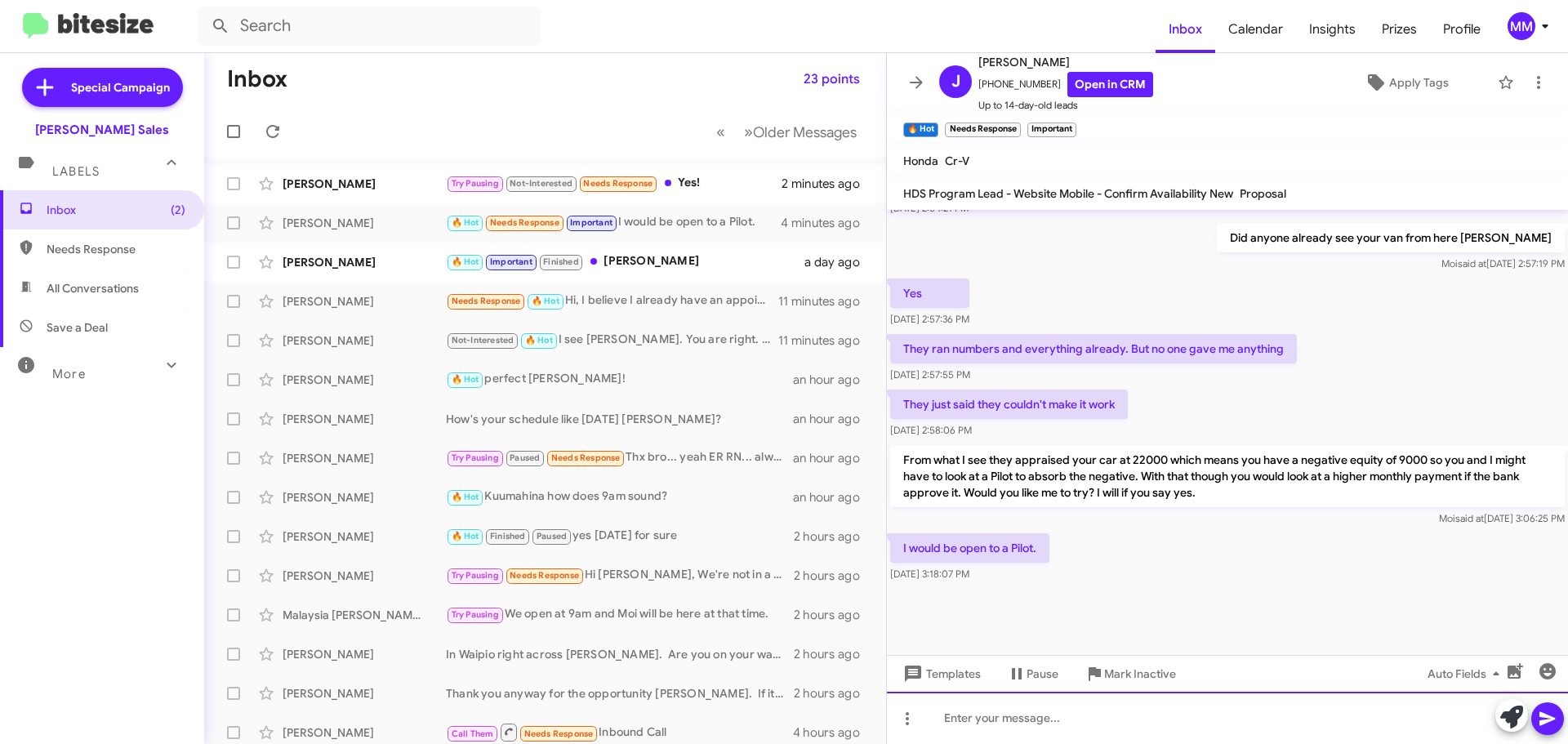
click at [981, 711] on div at bounding box center [1228, 718] width 682 height 52
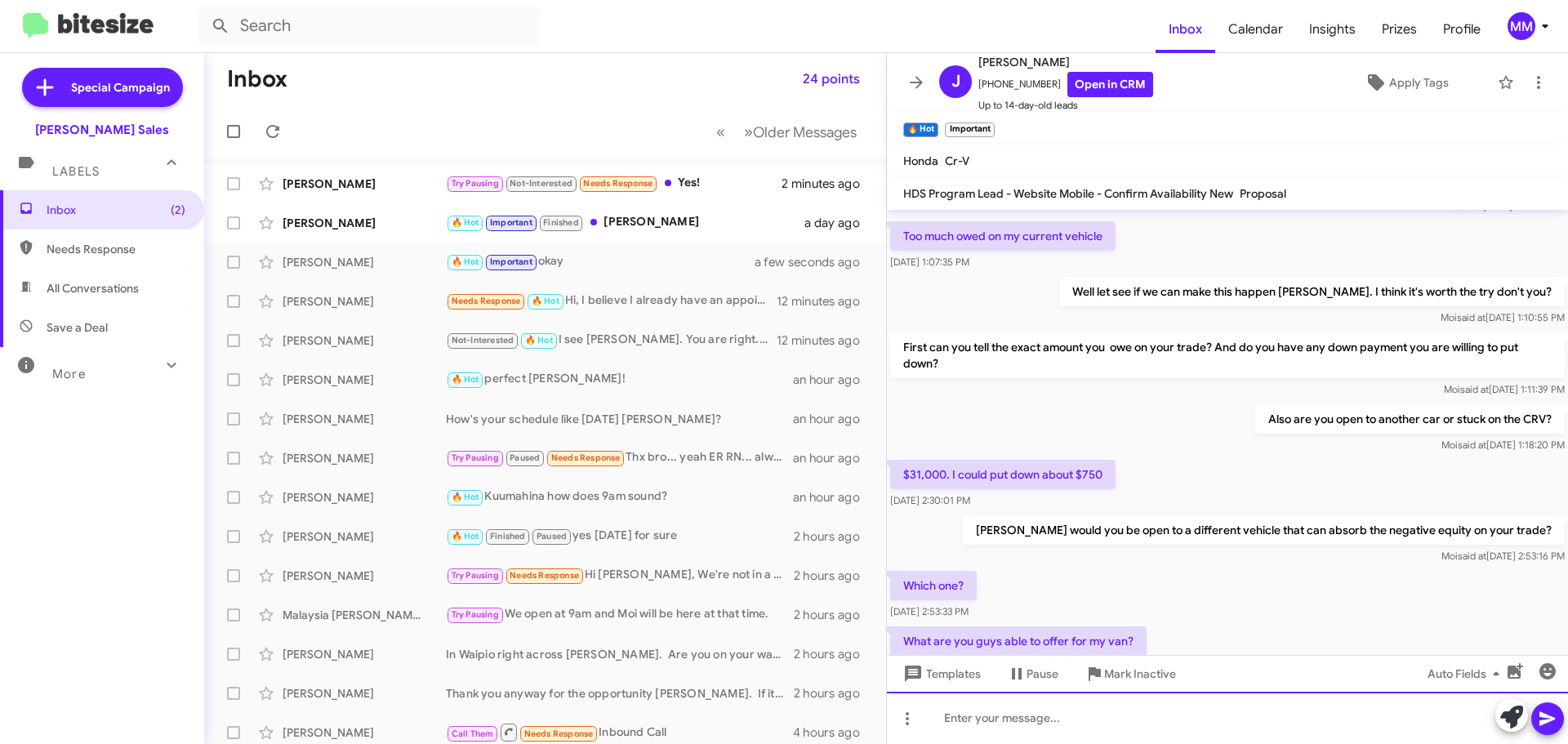
scroll to position [0, 0]
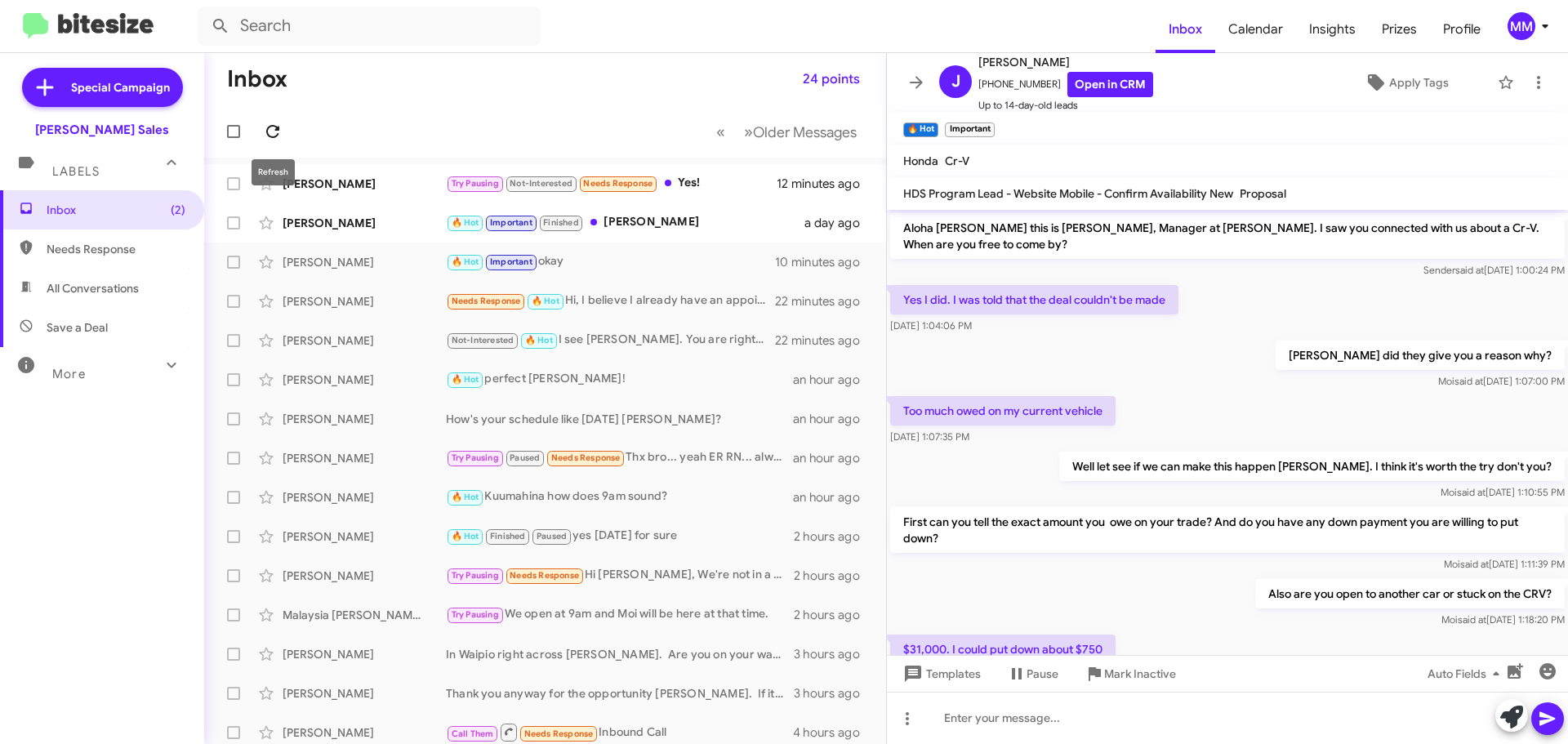
click at [272, 128] on icon at bounding box center [273, 131] width 20 height 20
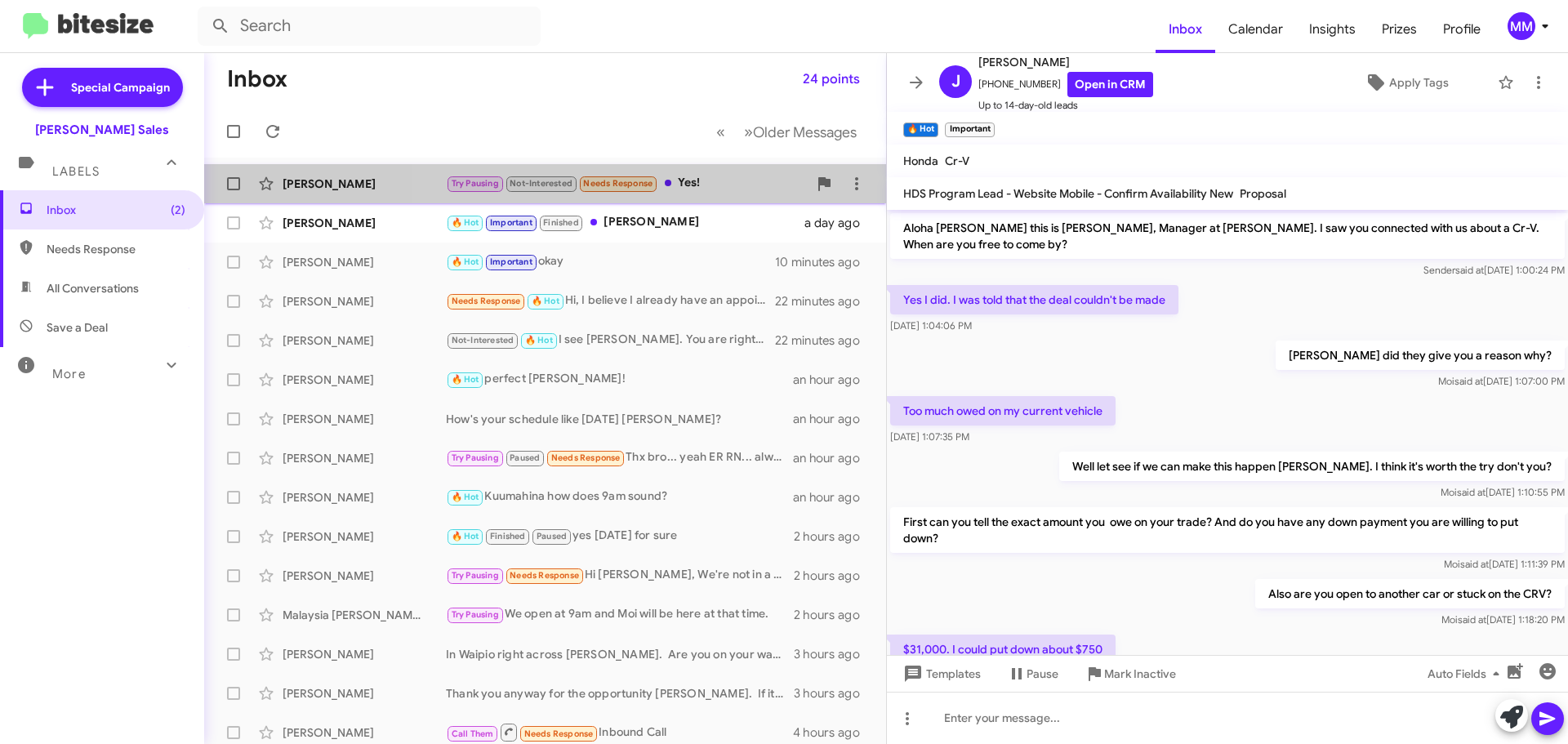
click at [681, 179] on div "Try Pausing Not-Interested Needs Response Yes!" at bounding box center [627, 183] width 361 height 19
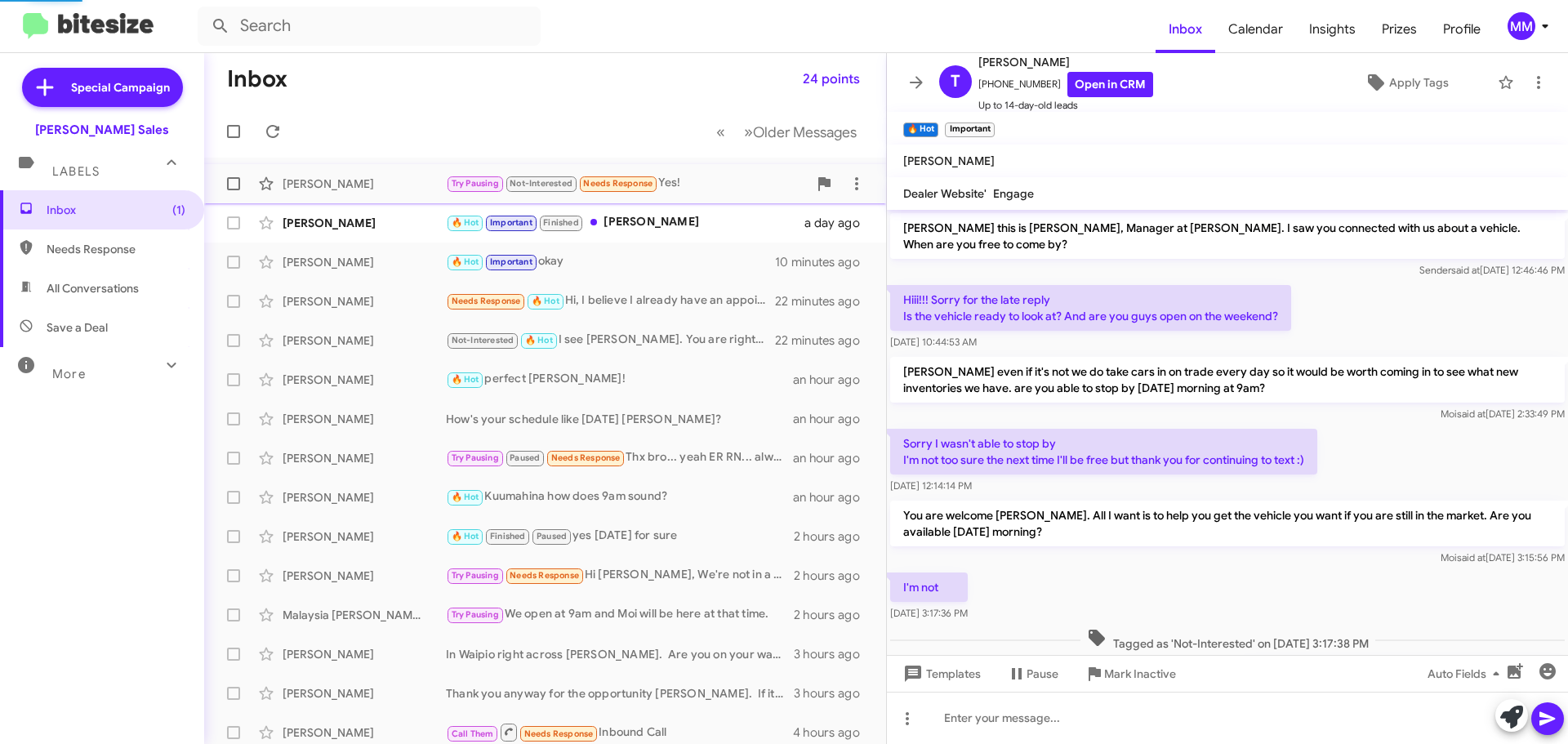
scroll to position [147, 0]
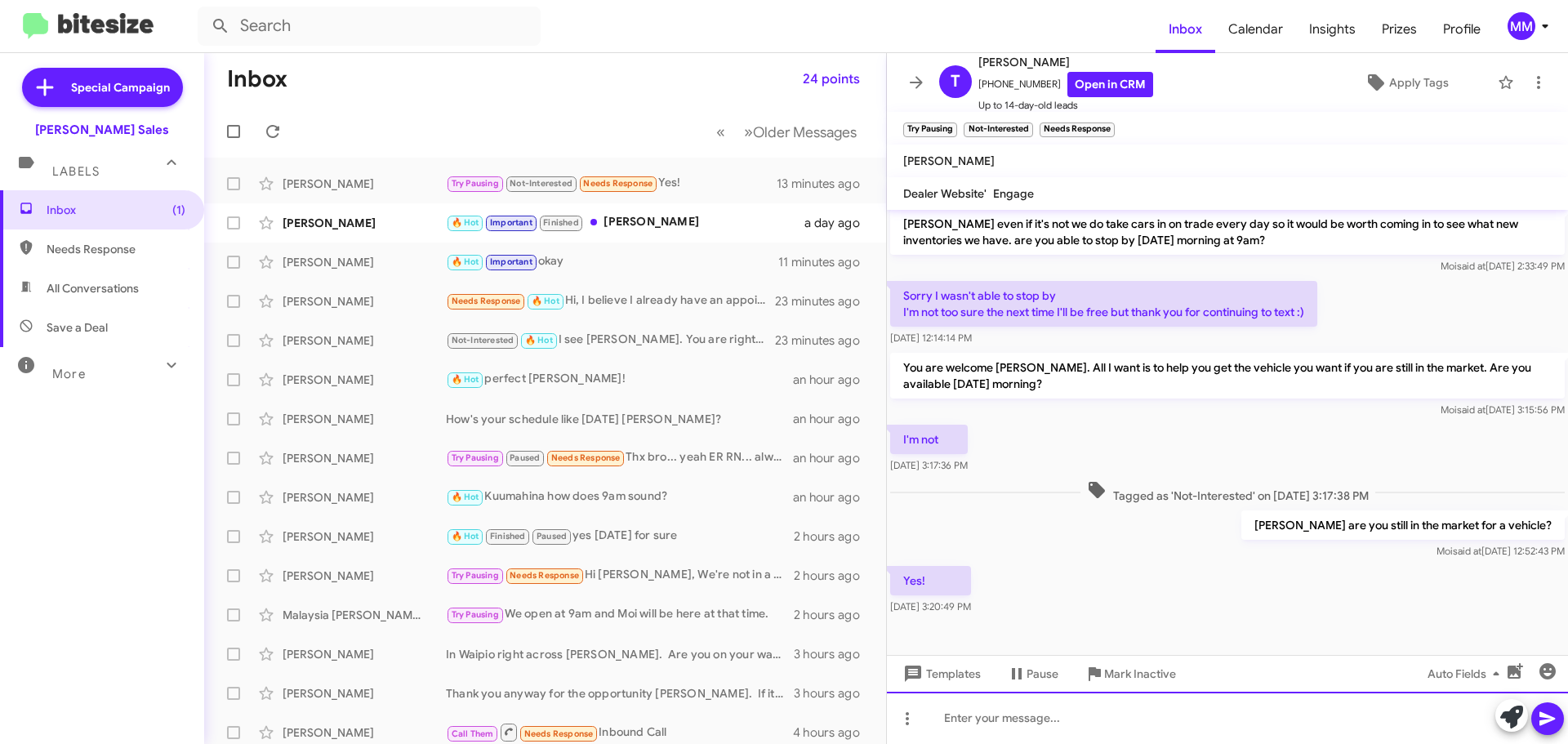
click at [982, 720] on div at bounding box center [1228, 718] width 682 height 52
click at [945, 719] on div "Would you have some time to come in [DATE] afternoon or [DATE] morning?" at bounding box center [1228, 718] width 682 height 52
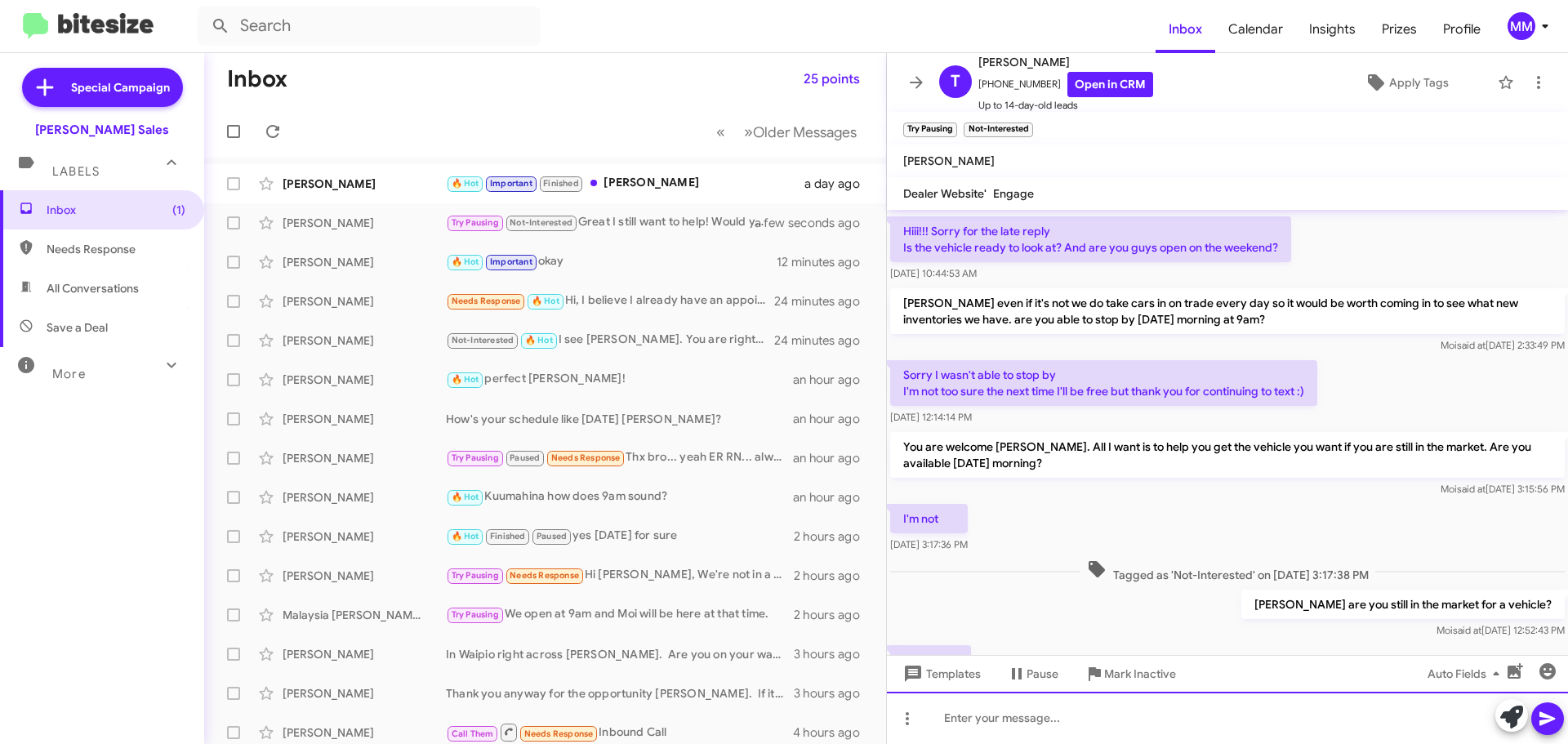
scroll to position [208, 0]
